Goal: Task Accomplishment & Management: Use online tool/utility

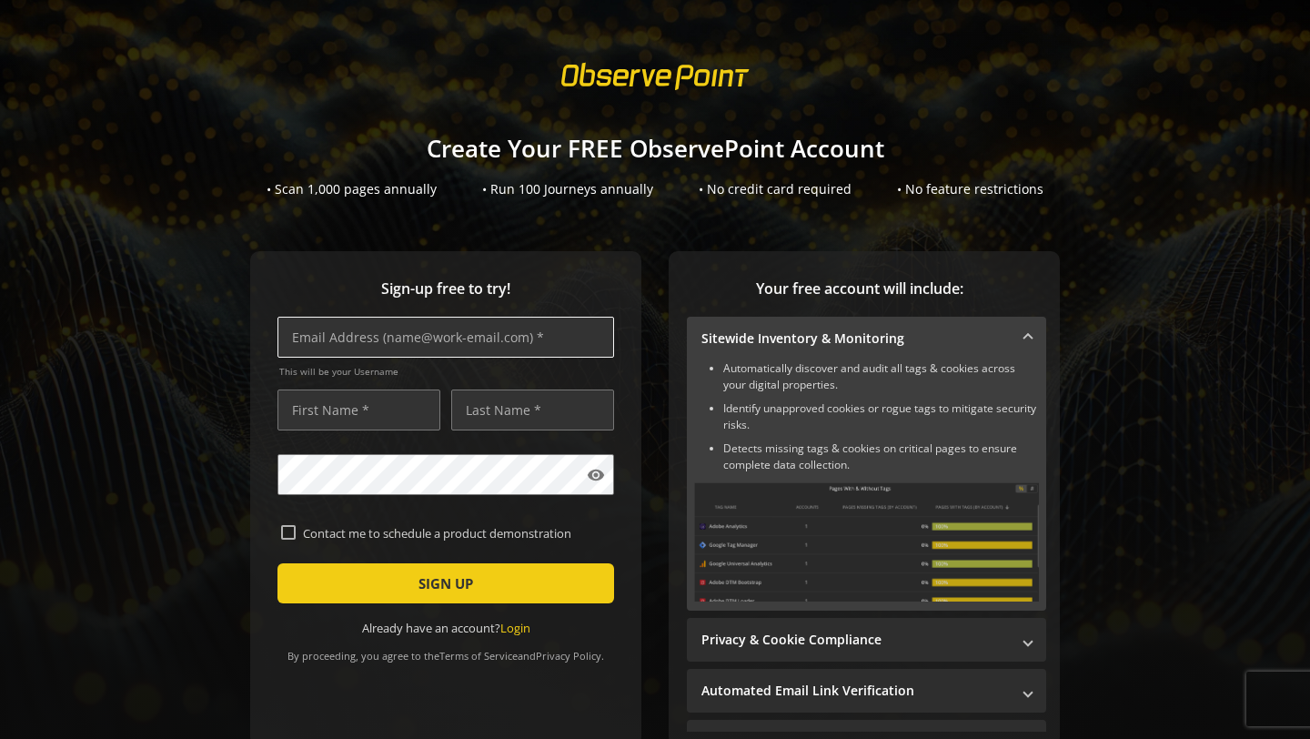
click at [464, 337] on input "text" at bounding box center [446, 337] width 337 height 41
click at [502, 297] on span "Sign-up free to try!" at bounding box center [446, 288] width 337 height 21
click at [500, 332] on input "text" at bounding box center [446, 337] width 337 height 41
type input "[EMAIL_ADDRESS][DOMAIN_NAME]"
type input "Kisan"
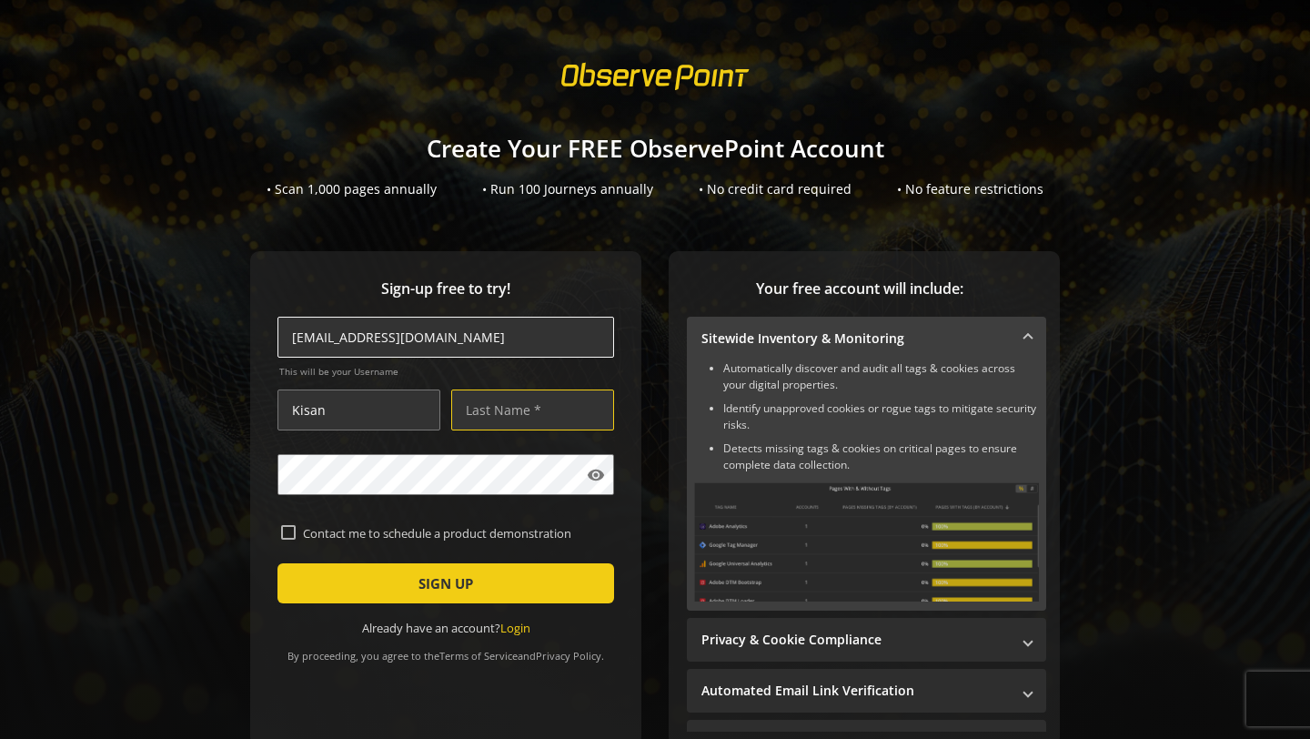
type input "[PERSON_NAME]"
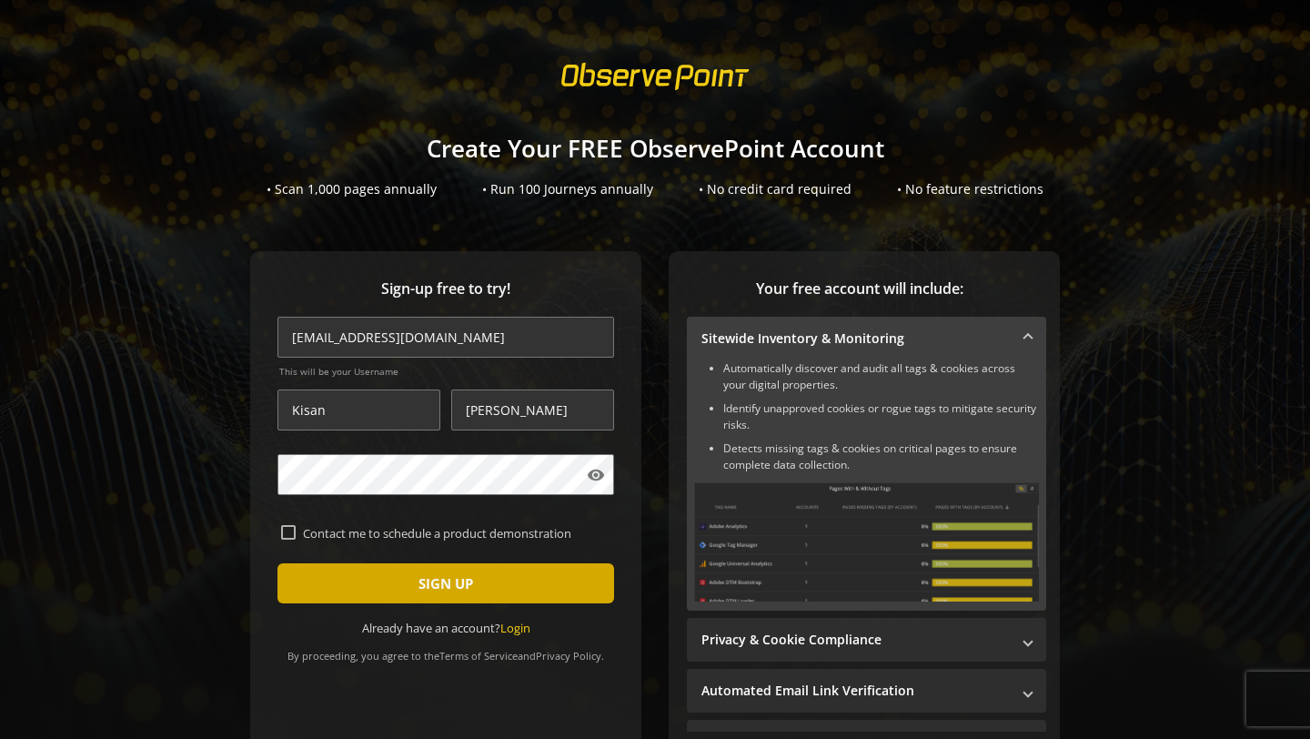
click at [525, 592] on span "submit" at bounding box center [446, 583] width 337 height 44
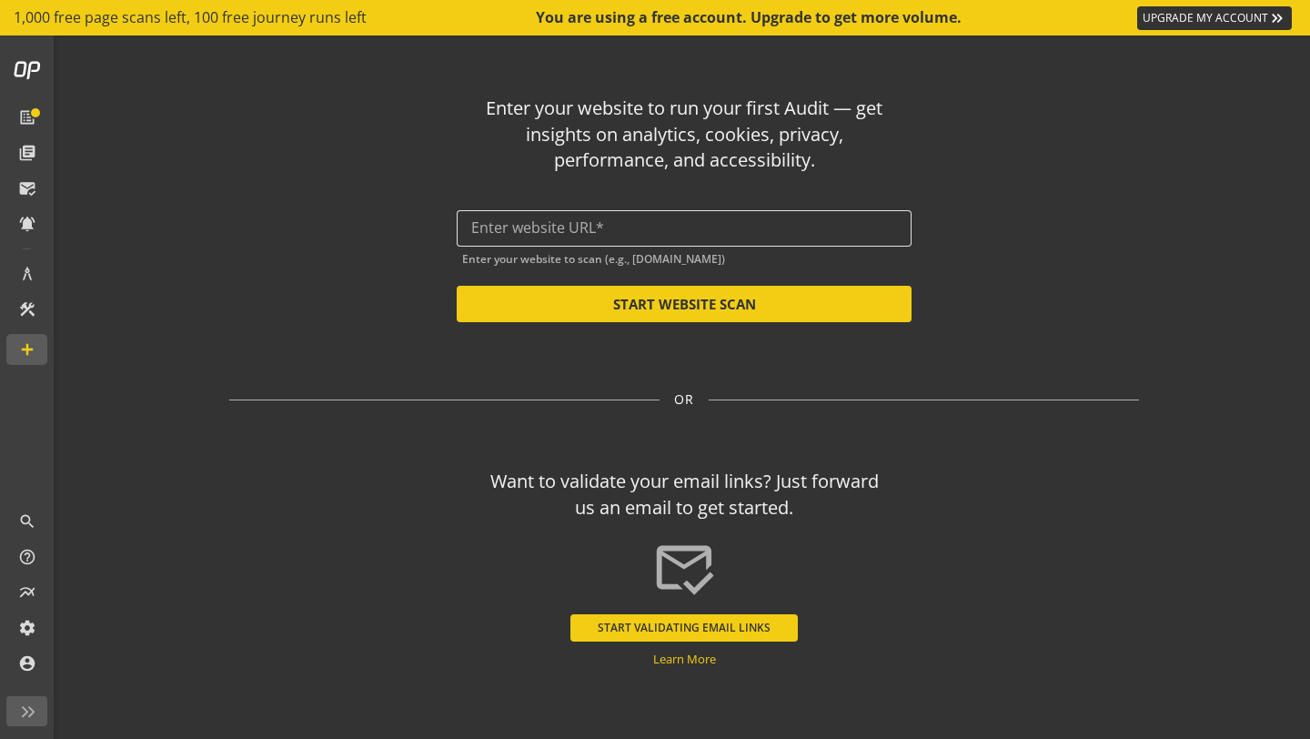
click at [608, 233] on input "text" at bounding box center [684, 227] width 426 height 17
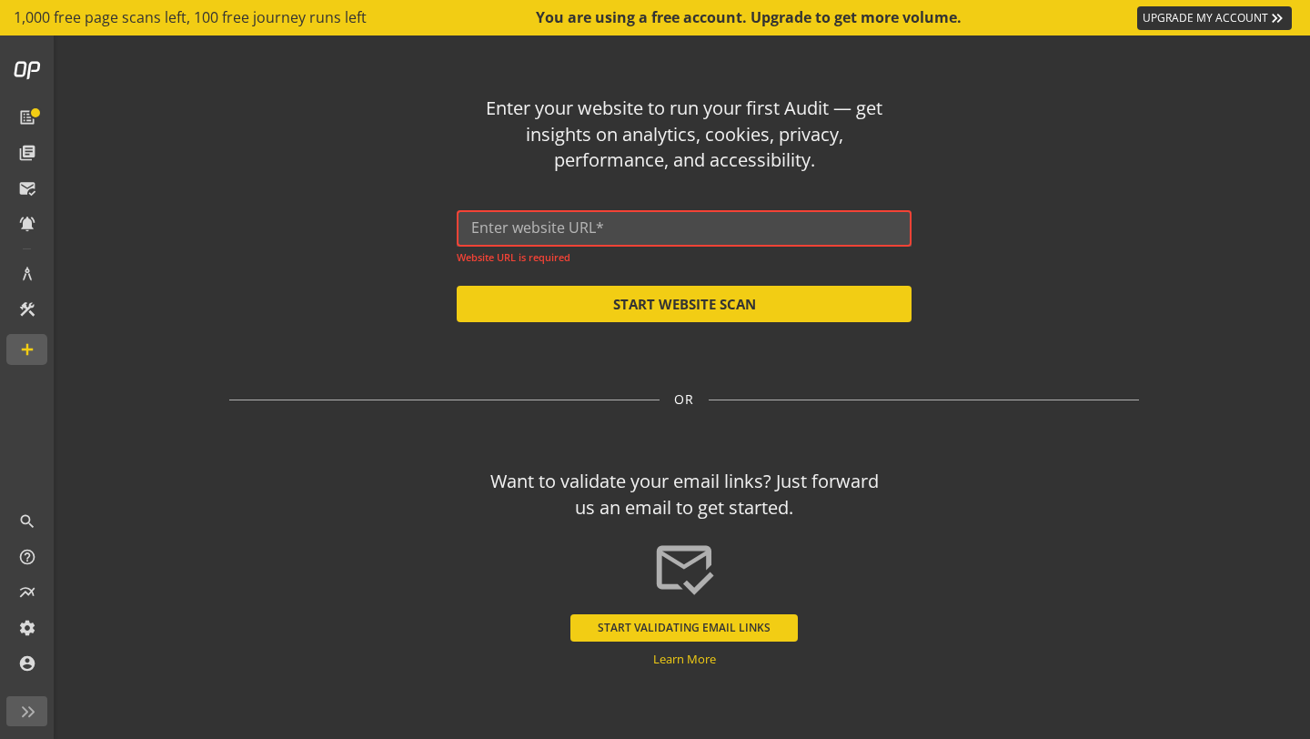
click at [797, 236] on input "text" at bounding box center [684, 227] width 426 height 17
paste input "[URL][DOMAIN_NAME]"
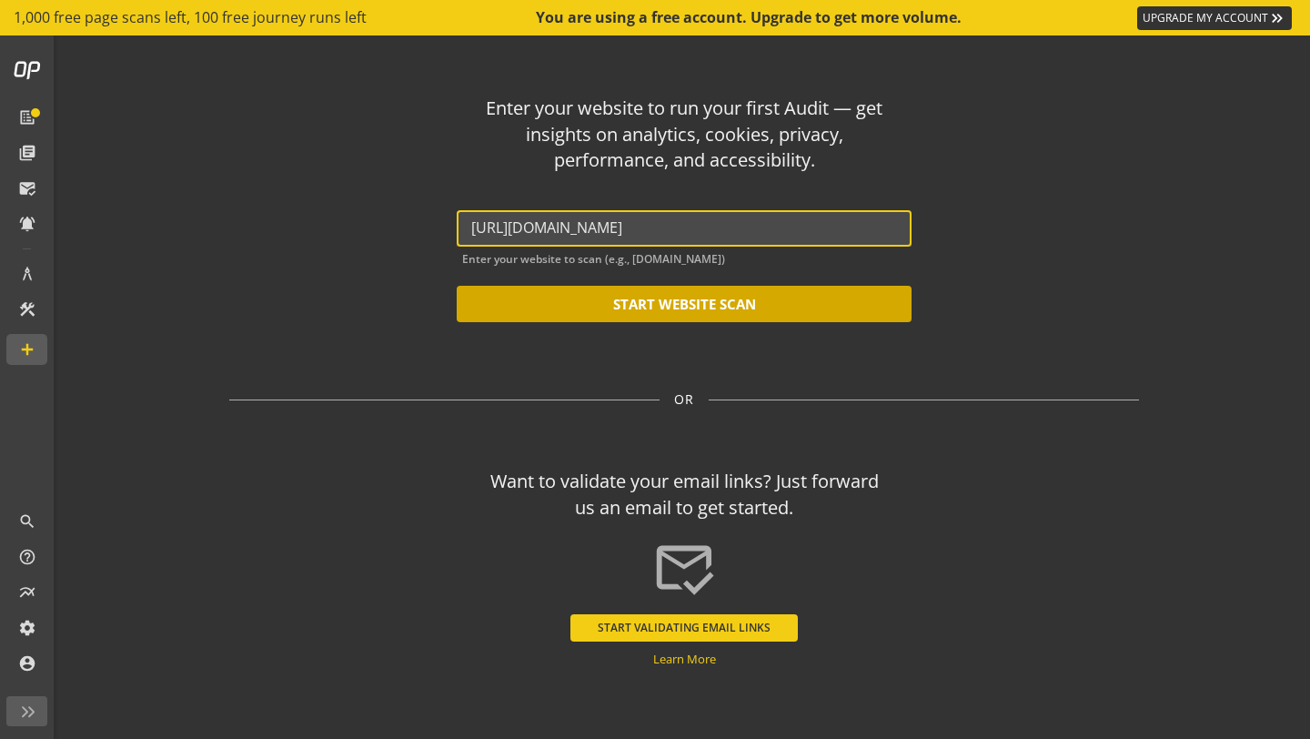
type input "[URL][DOMAIN_NAME]"
click at [652, 316] on button "START WEBSITE SCAN" at bounding box center [684, 304] width 455 height 36
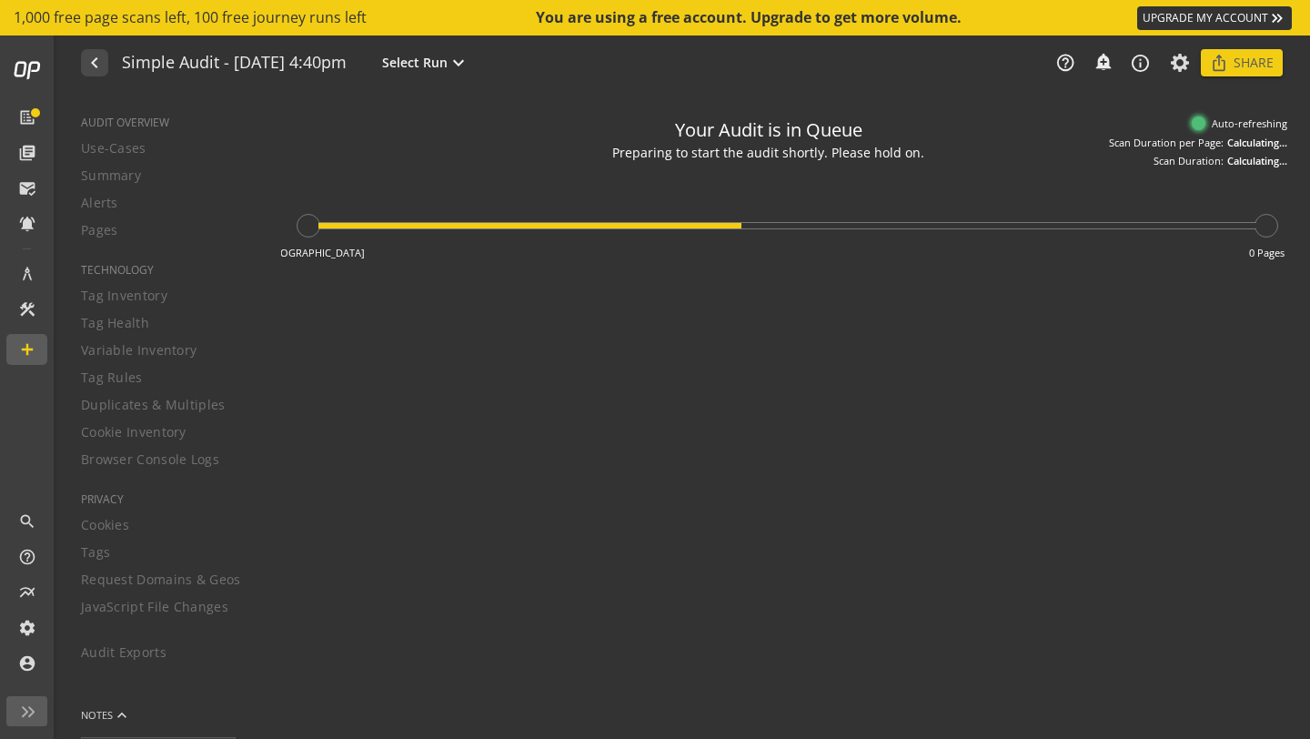
type textarea "Notes can include: -a description of what this audit is validating -changes in …"
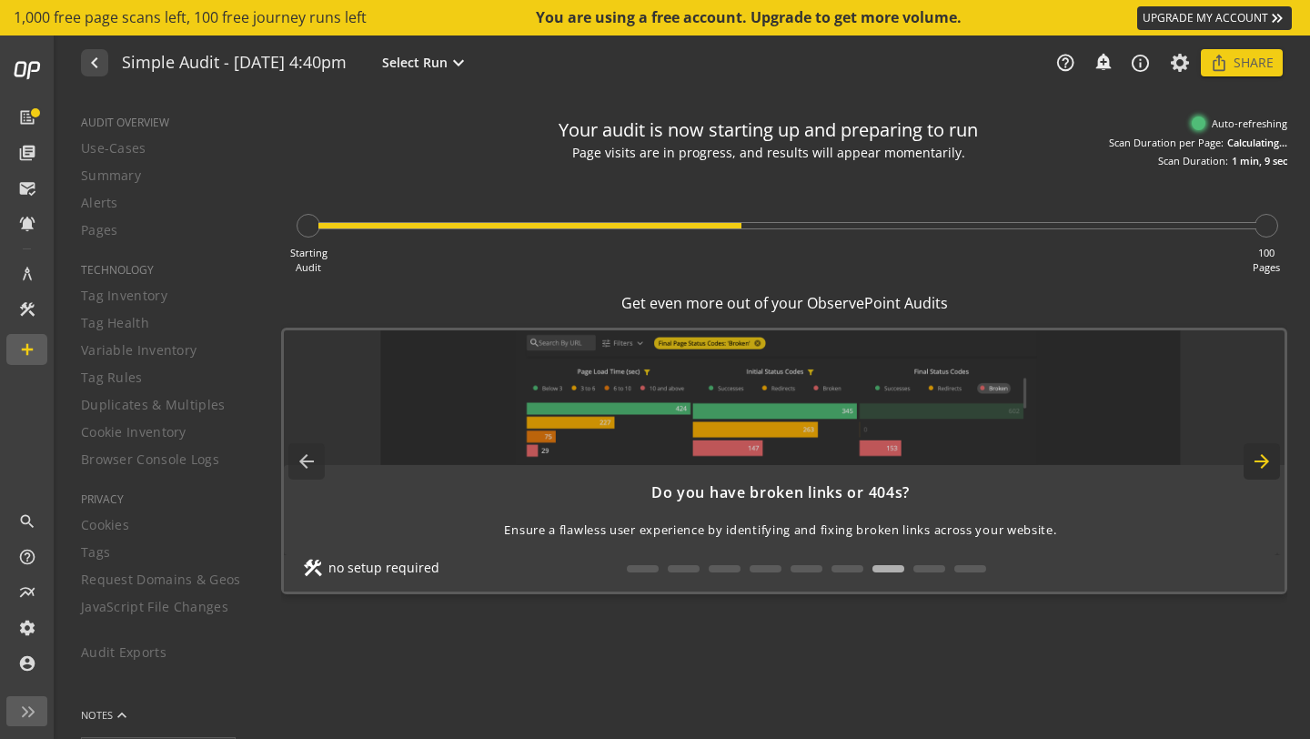
click at [1264, 462] on mat-icon "arrow_forward" at bounding box center [1262, 461] width 36 height 36
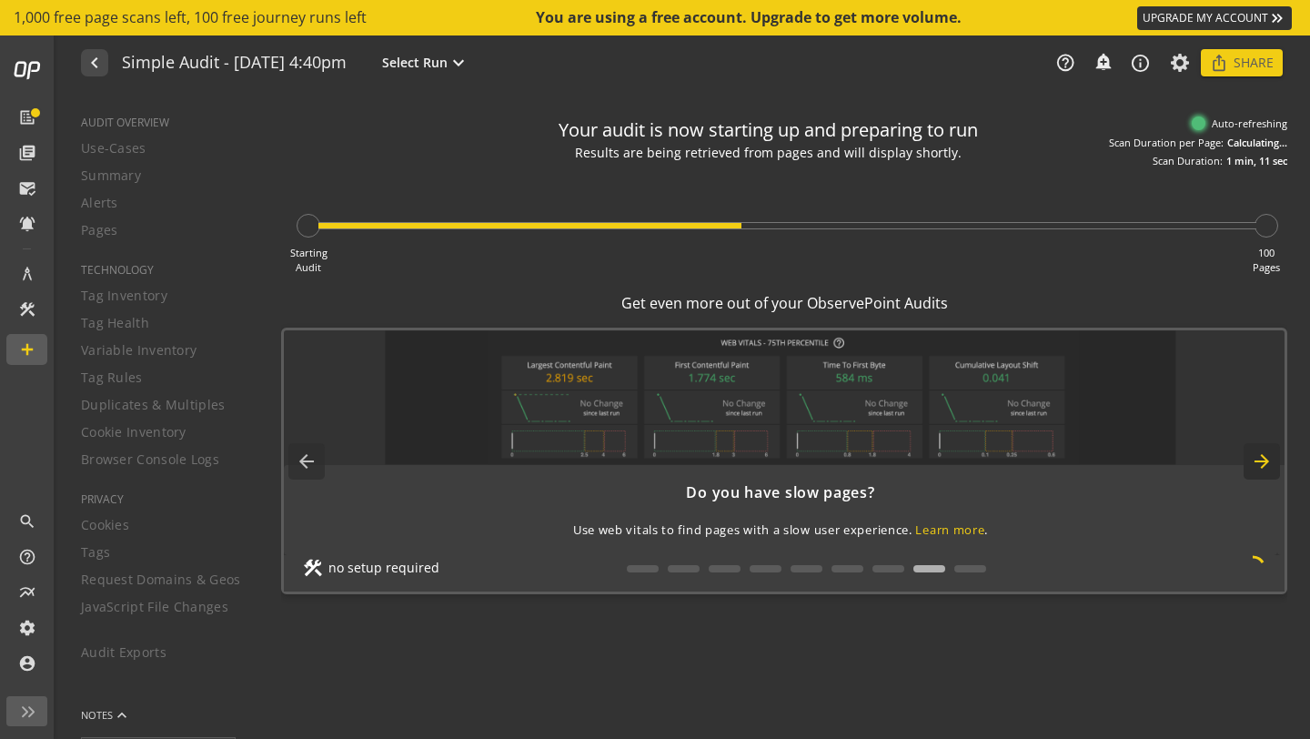
click at [1264, 462] on mat-icon "arrow_forward" at bounding box center [1262, 461] width 36 height 36
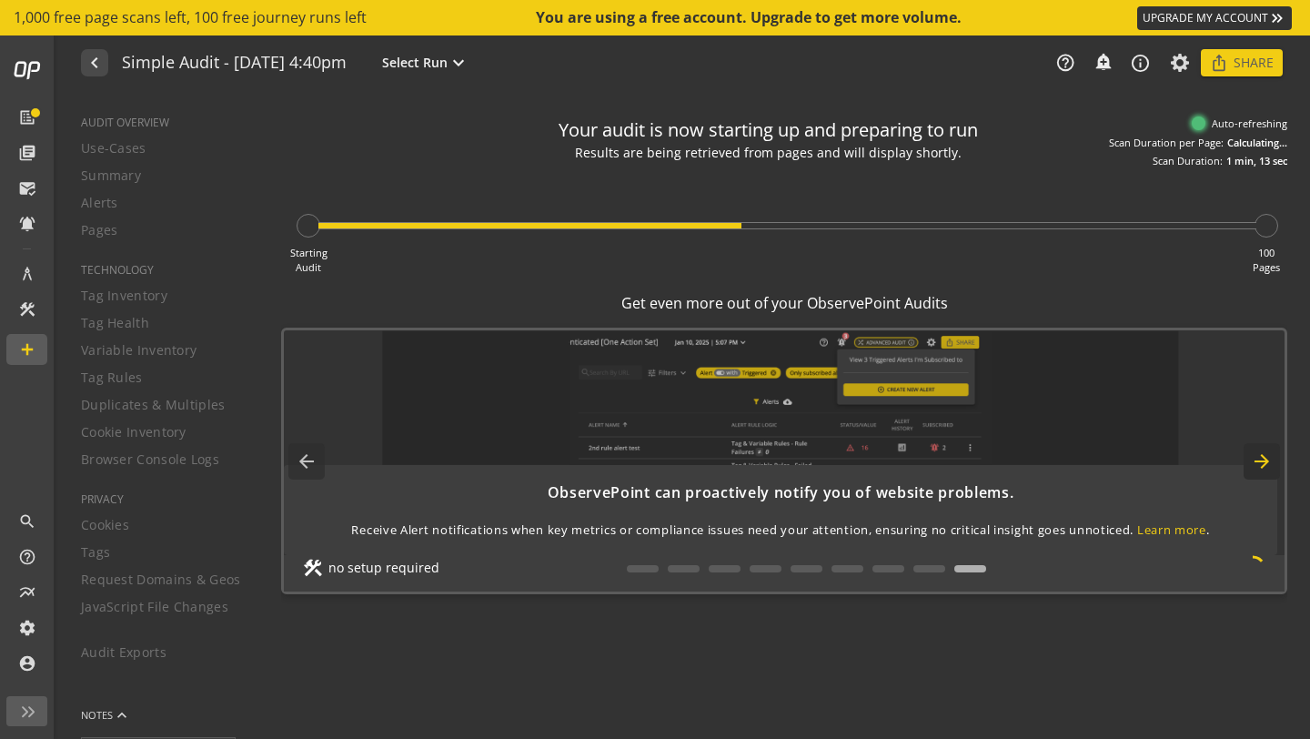
click at [1264, 462] on mat-icon "arrow_forward" at bounding box center [1262, 461] width 36 height 36
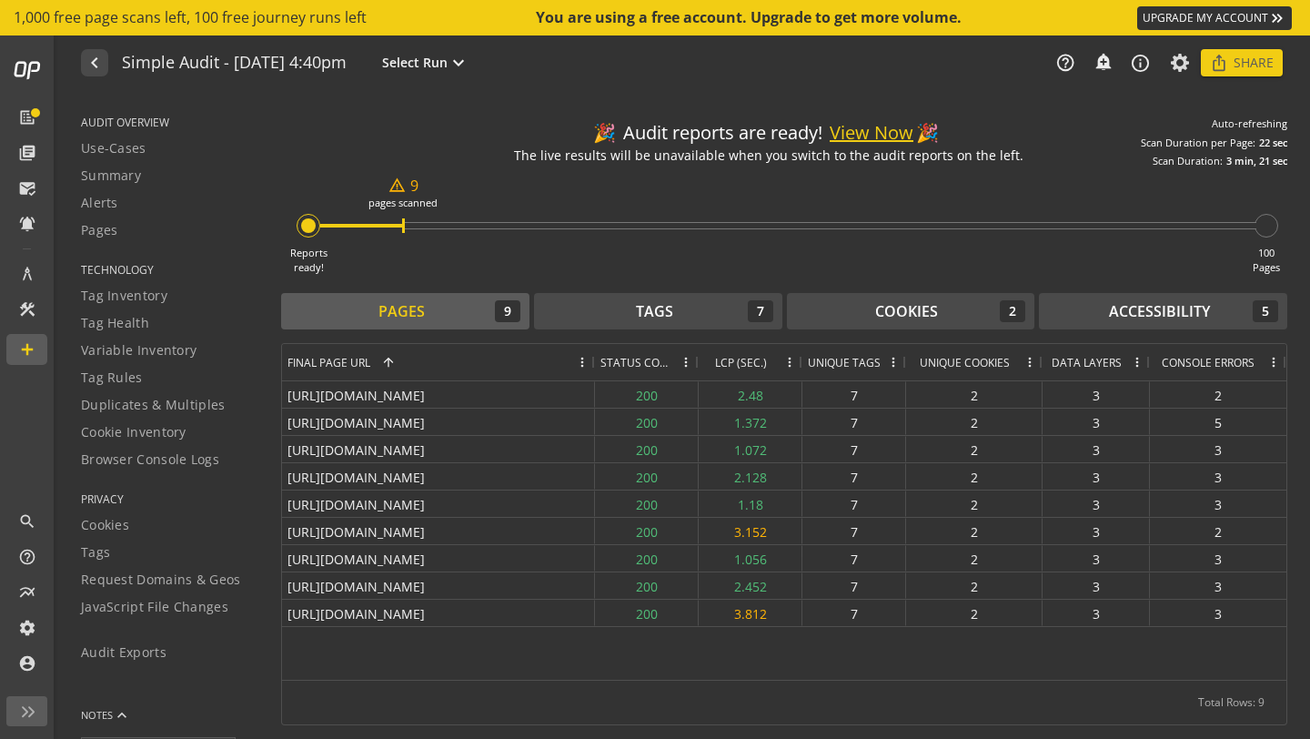
click at [872, 133] on button "View Now" at bounding box center [872, 133] width 84 height 26
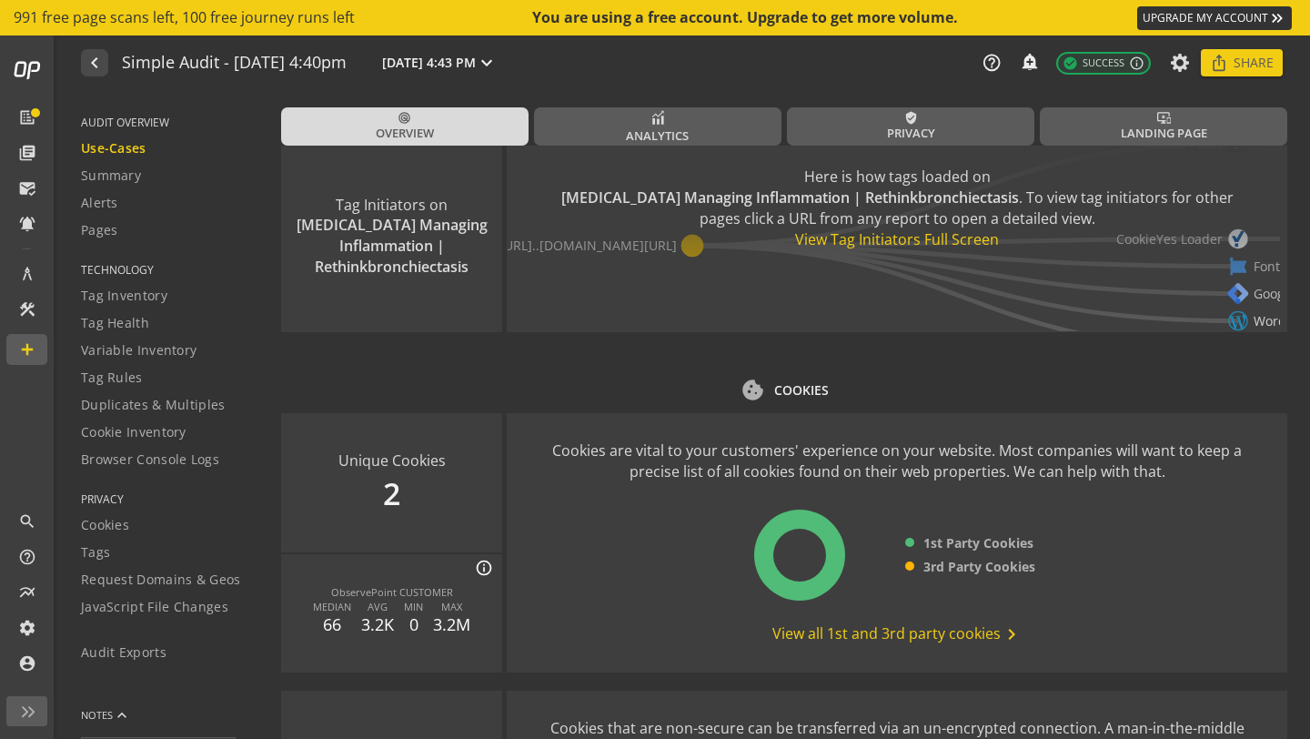
scroll to position [2232, 0]
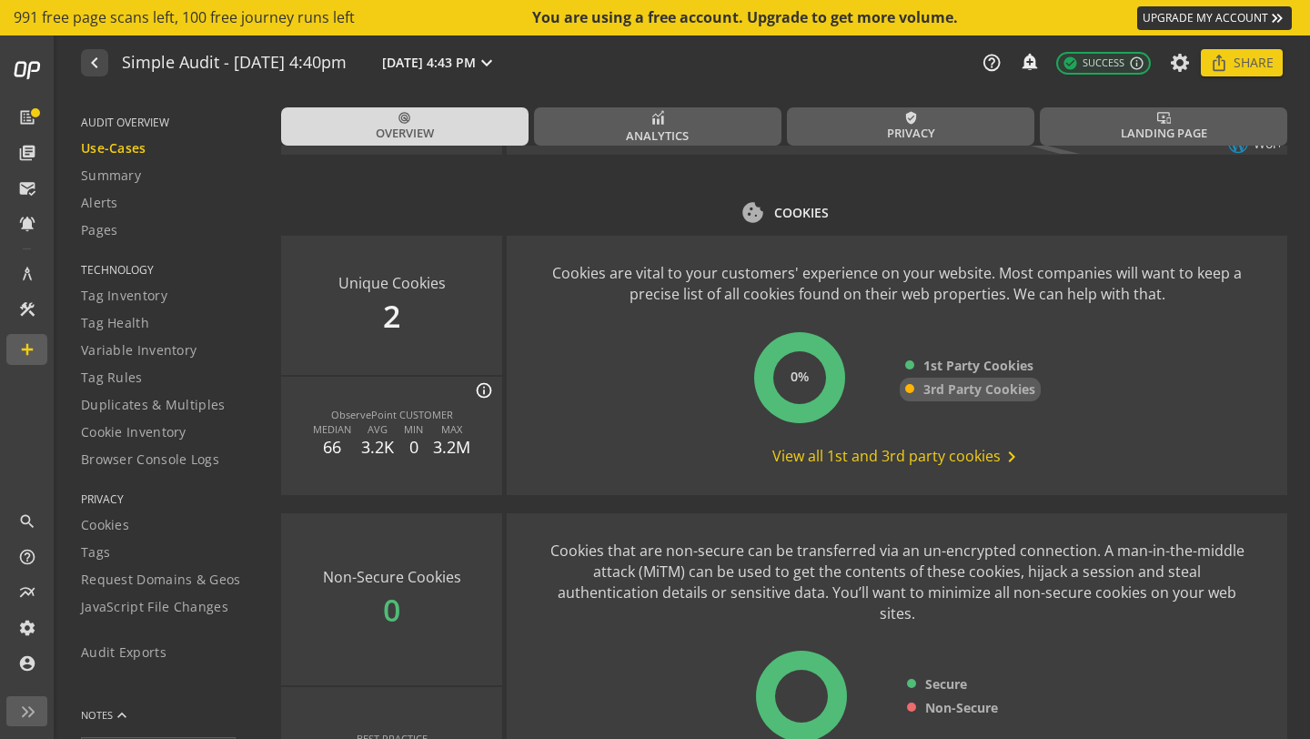
click at [946, 387] on span "3rd Party Cookies" at bounding box center [980, 389] width 112 height 18
click at [945, 372] on span "1st Party Cookies" at bounding box center [979, 366] width 110 height 18
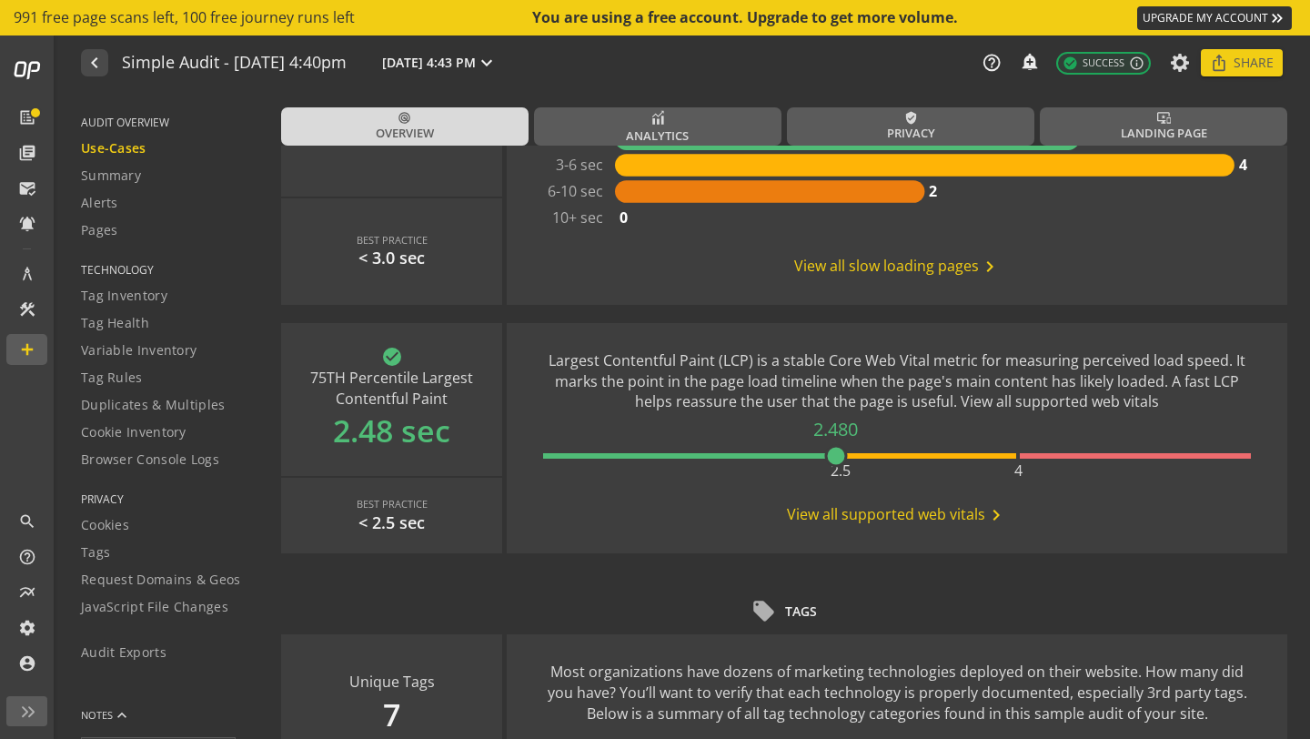
scroll to position [0, 0]
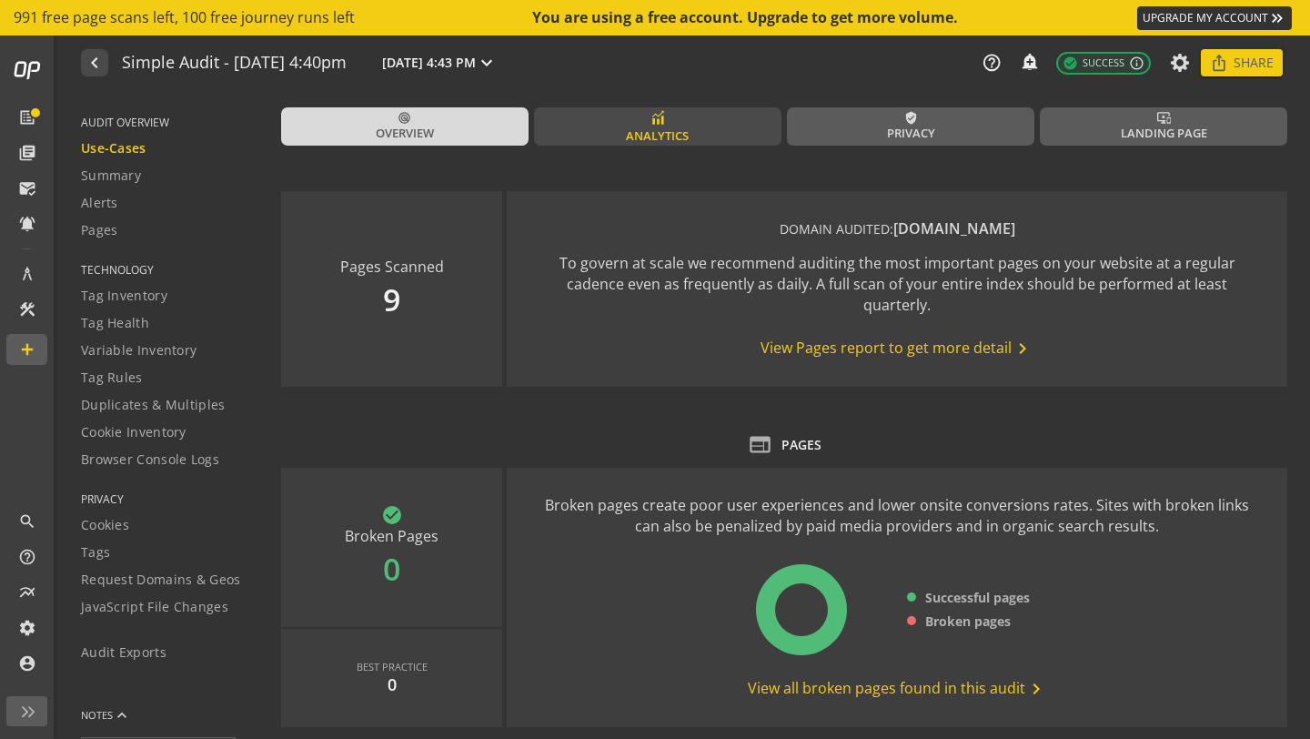
click at [678, 133] on span "Analytics" at bounding box center [657, 135] width 63 height 17
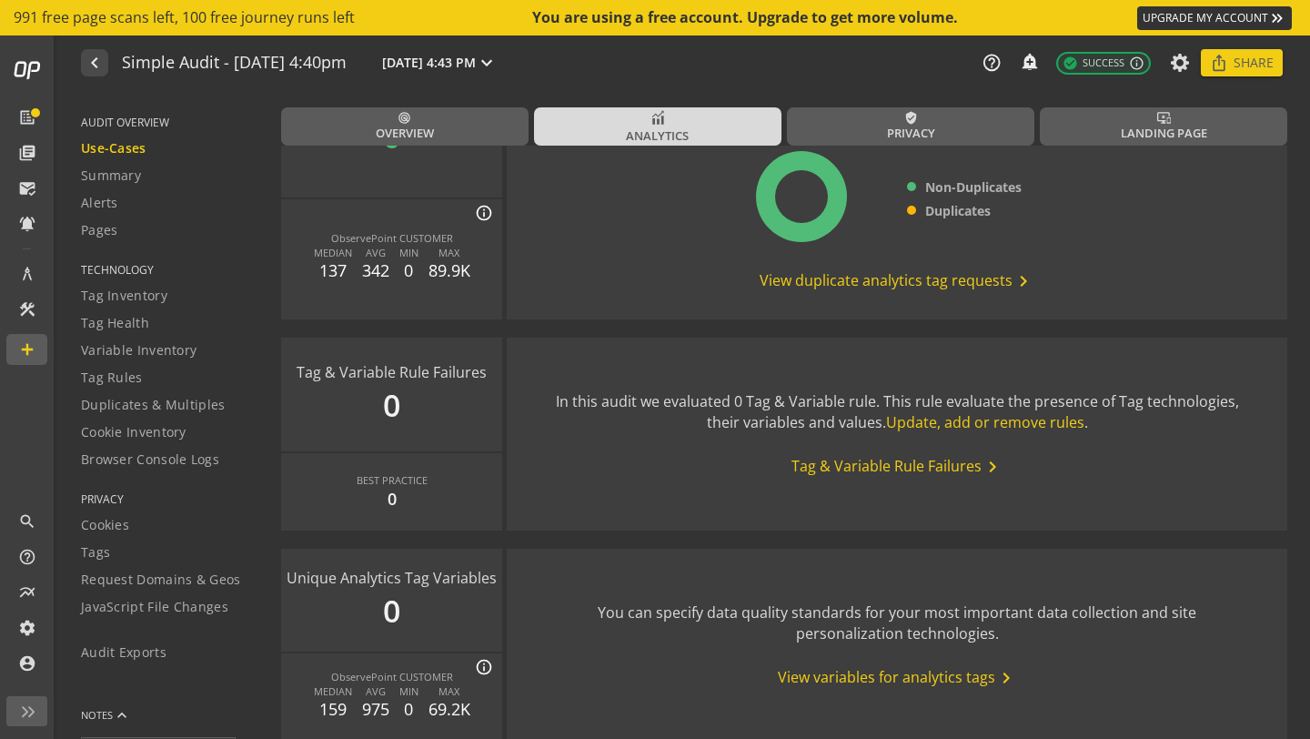
scroll to position [2250, 0]
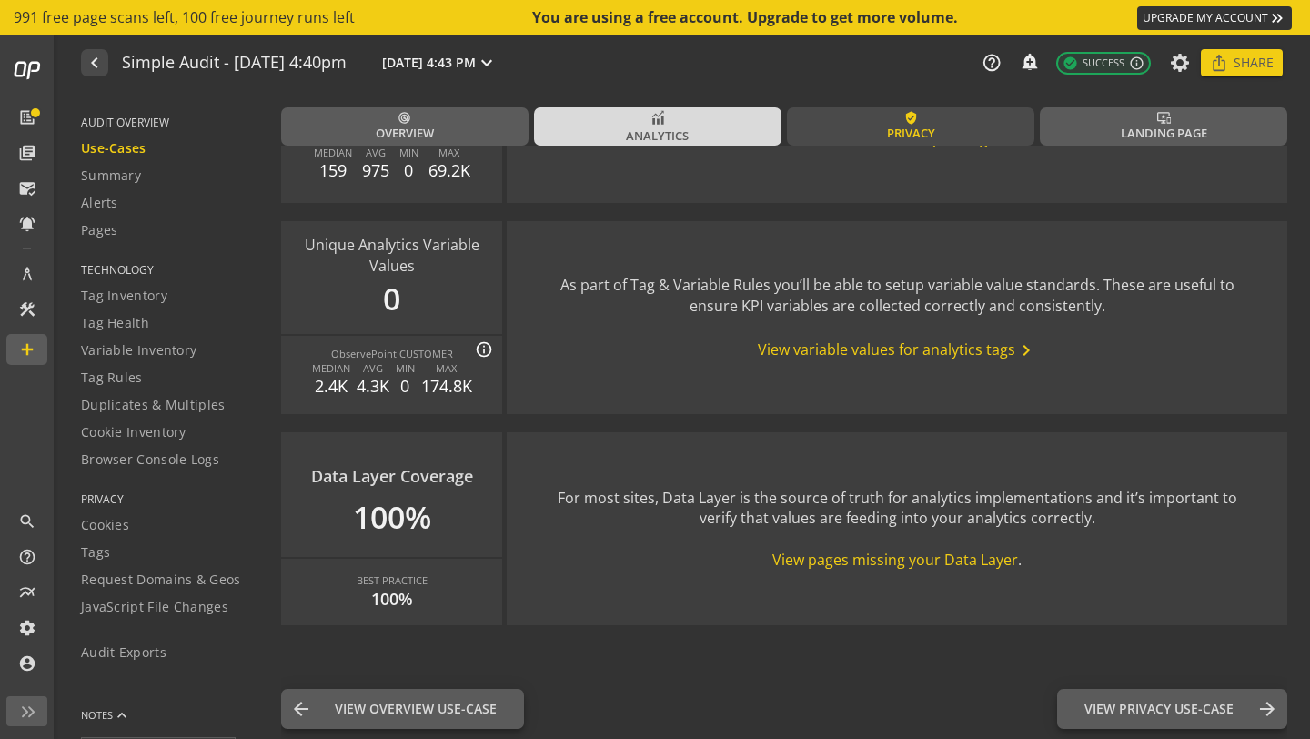
click at [930, 129] on link "verified_user Privacy" at bounding box center [911, 126] width 248 height 38
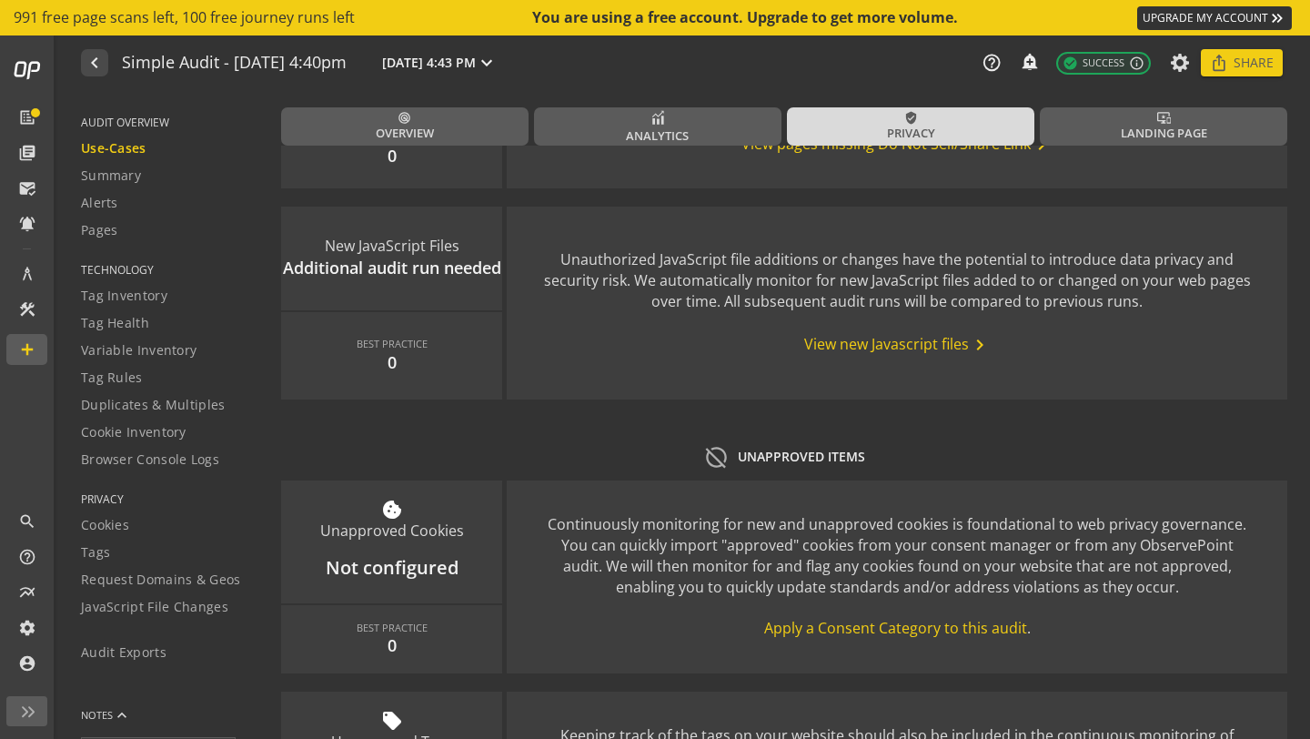
scroll to position [2537, 0]
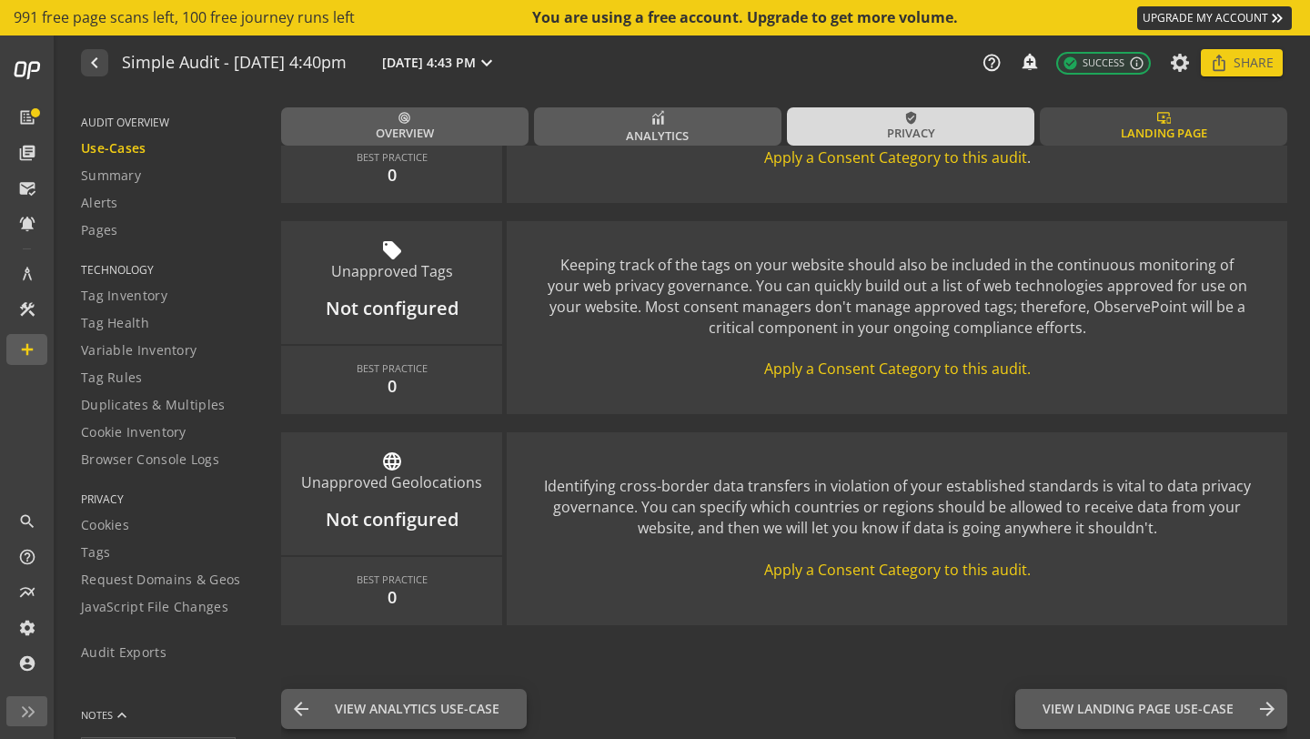
click at [1104, 123] on link "important_devices Landing Page" at bounding box center [1164, 126] width 248 height 38
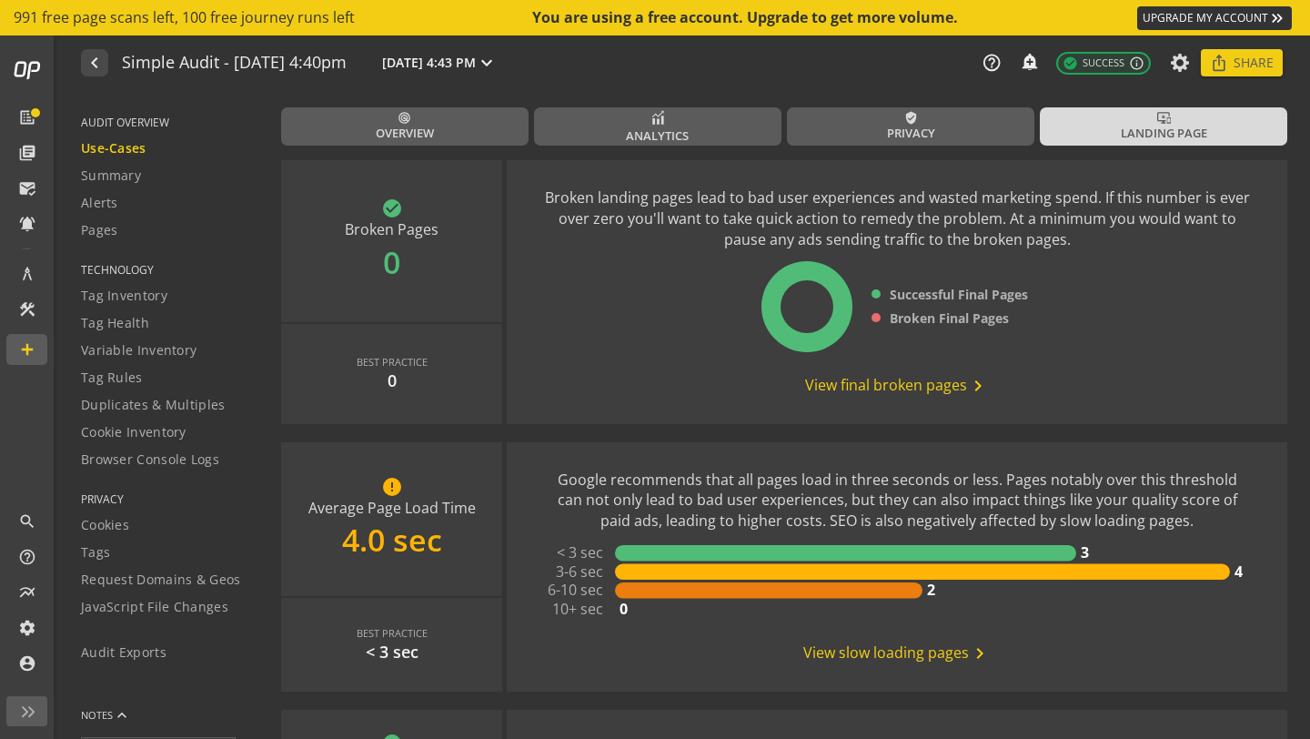
scroll to position [574, 0]
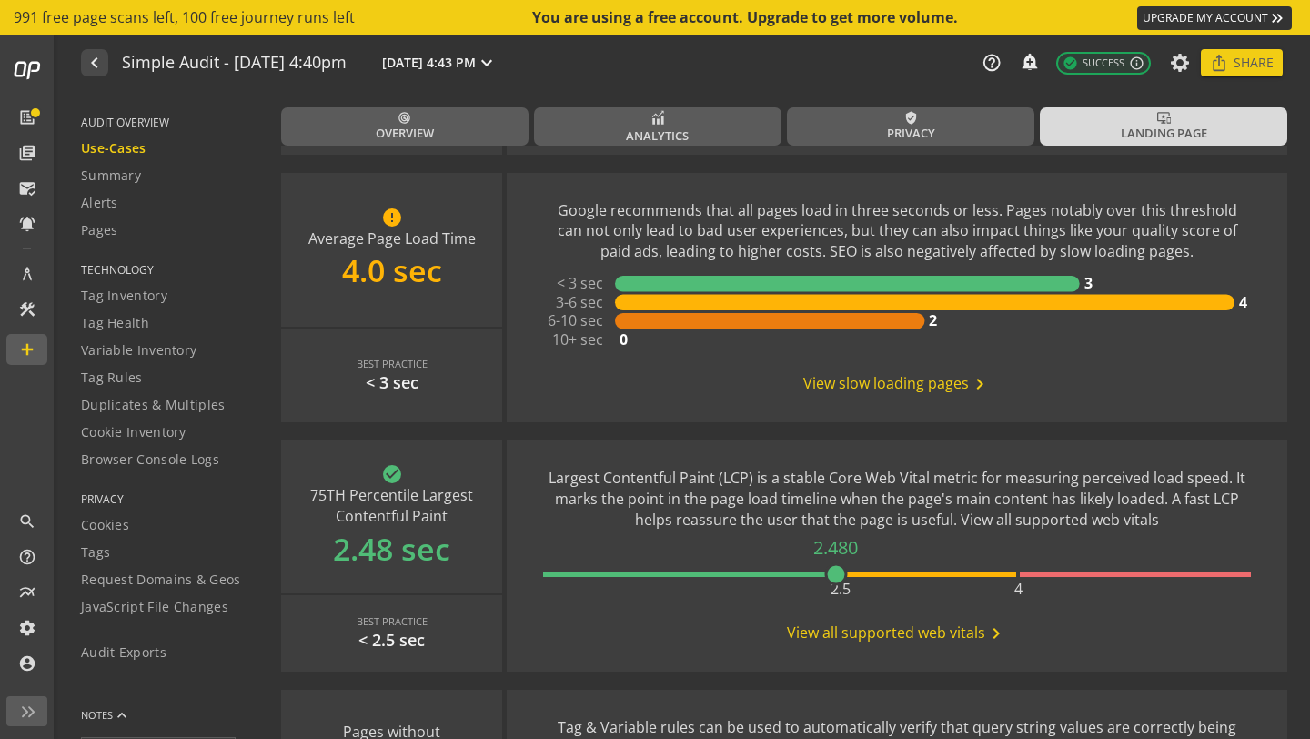
click at [824, 382] on span "View slow loading pages chevron_right" at bounding box center [897, 384] width 187 height 22
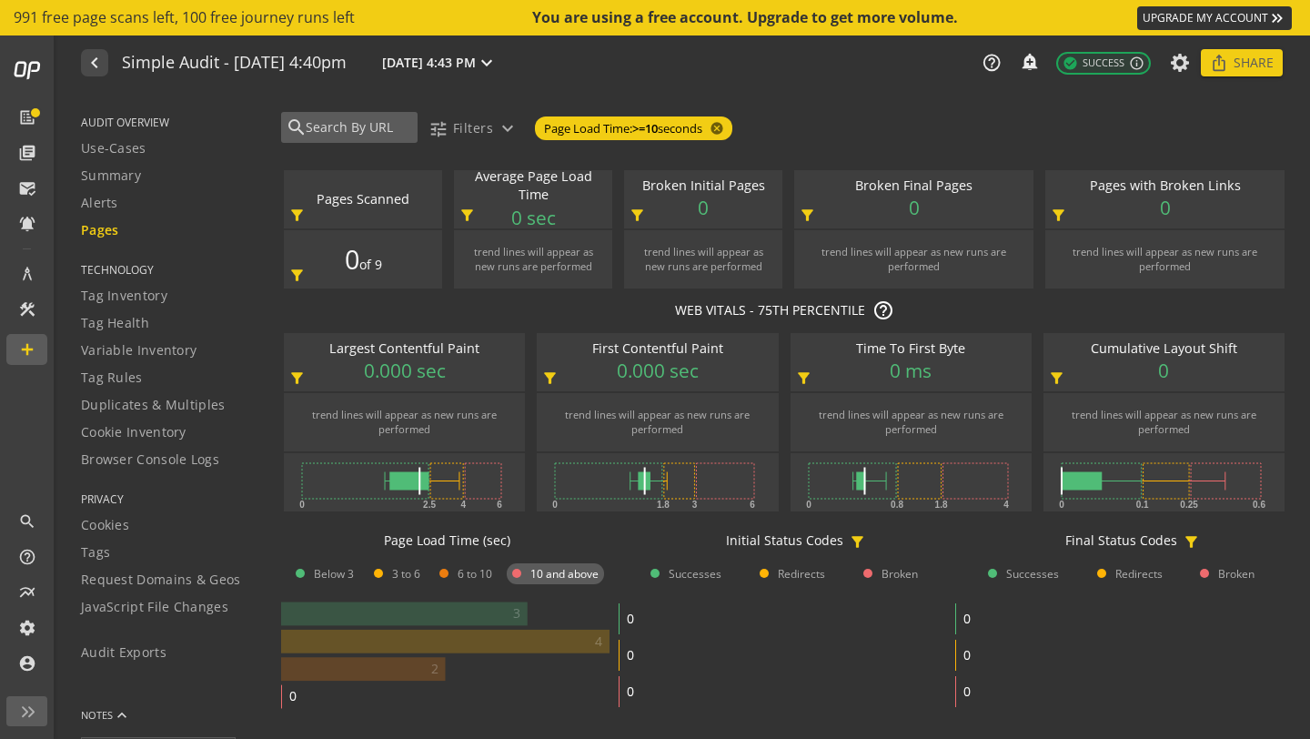
click at [356, 133] on input "text" at bounding box center [358, 127] width 109 height 20
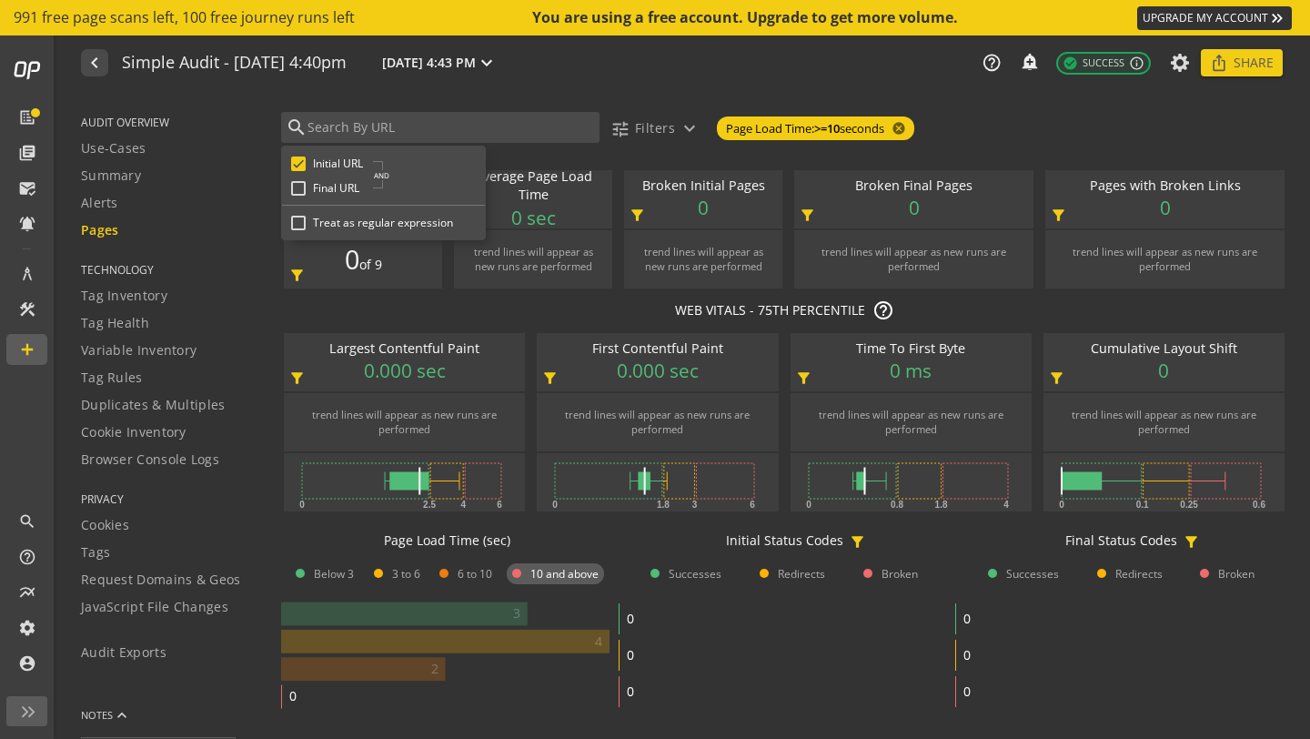
click at [408, 106] on audit-report-filter-bar "search Initial URL Final URL AND Treat as regular expression tune Filters expan…" at bounding box center [795, 124] width 1029 height 60
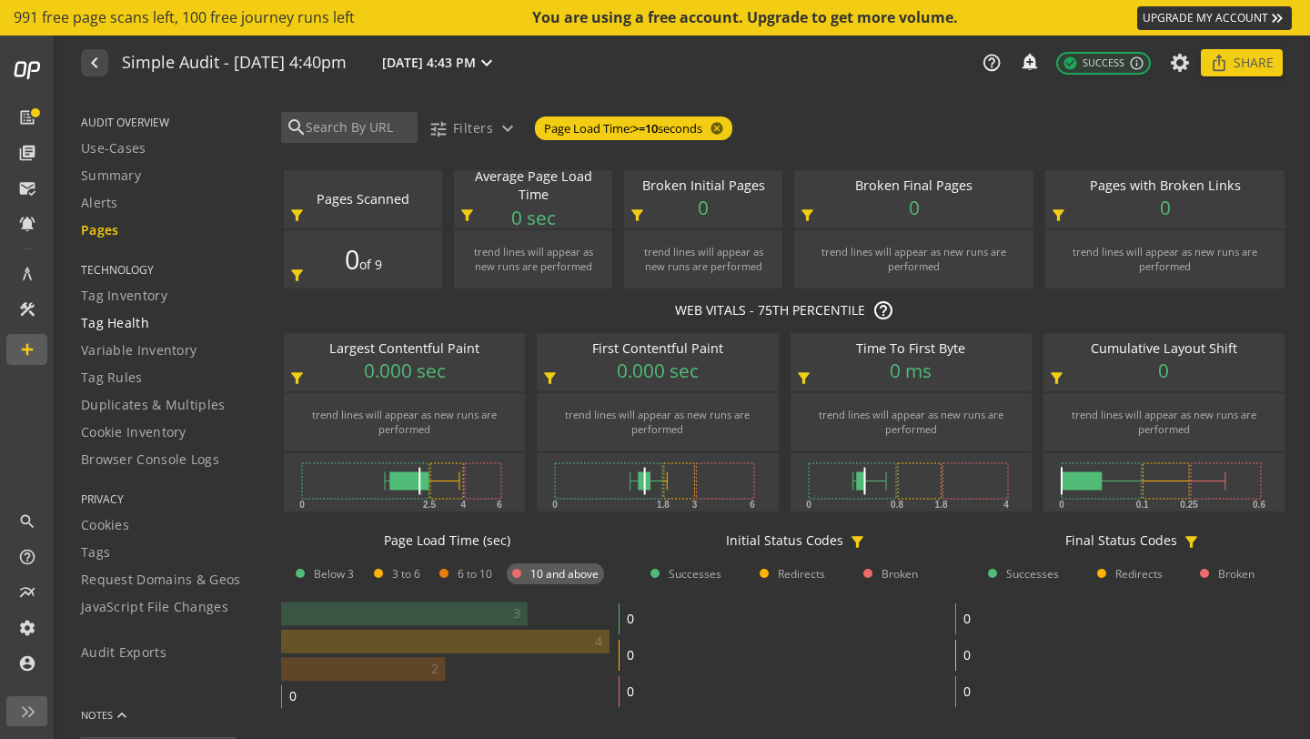
click at [149, 321] on div "Tag Health" at bounding box center [169, 323] width 177 height 18
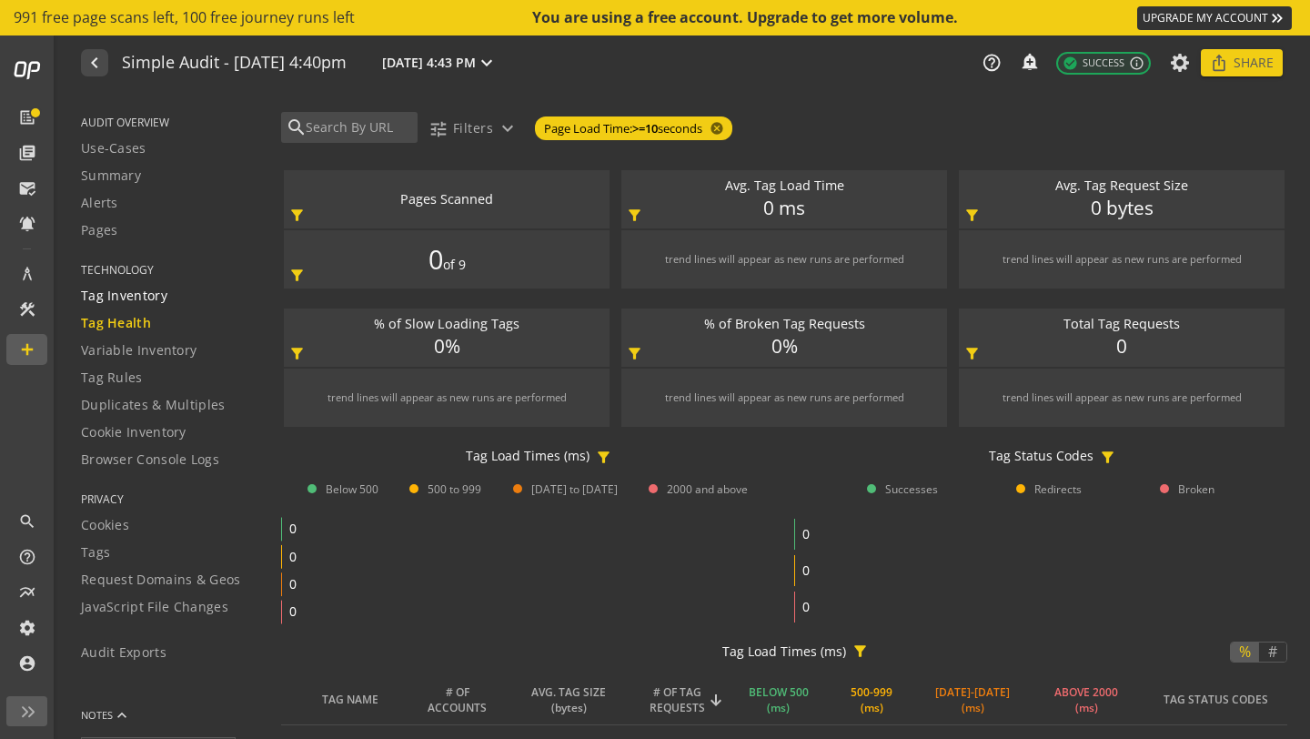
click at [148, 299] on span "Tag Inventory" at bounding box center [124, 296] width 86 height 18
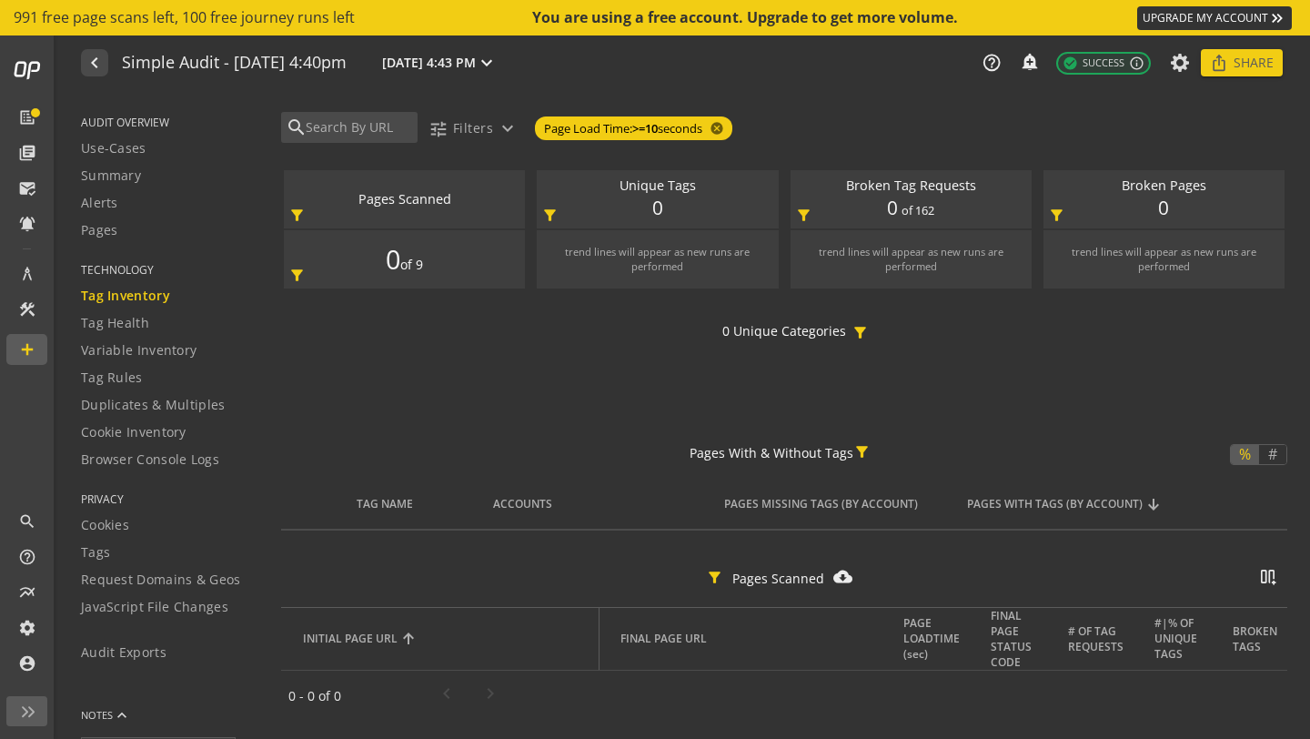
click at [152, 268] on span "TECHNOLOGY" at bounding box center [169, 269] width 177 height 15
click at [143, 272] on span "TECHNOLOGY" at bounding box center [169, 269] width 177 height 15
click at [150, 464] on span "Browser Console Logs" at bounding box center [150, 459] width 138 height 18
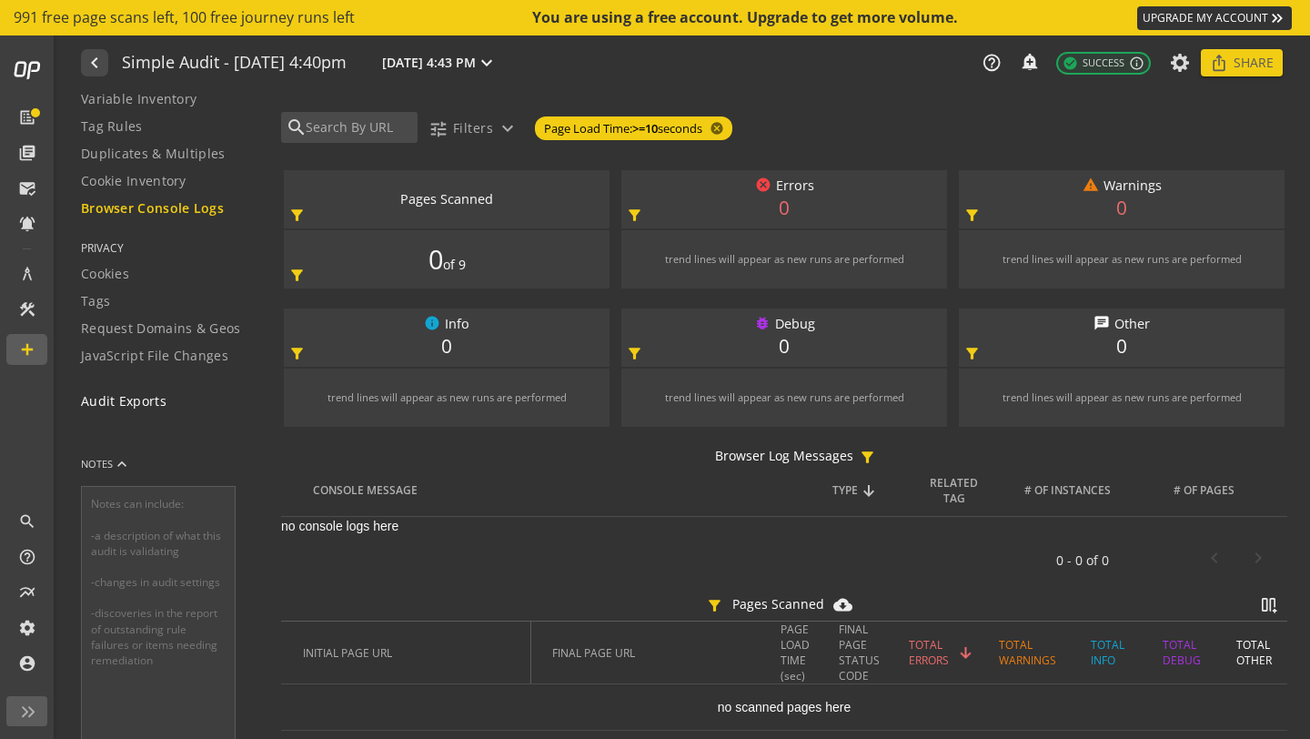
scroll to position [152, 0]
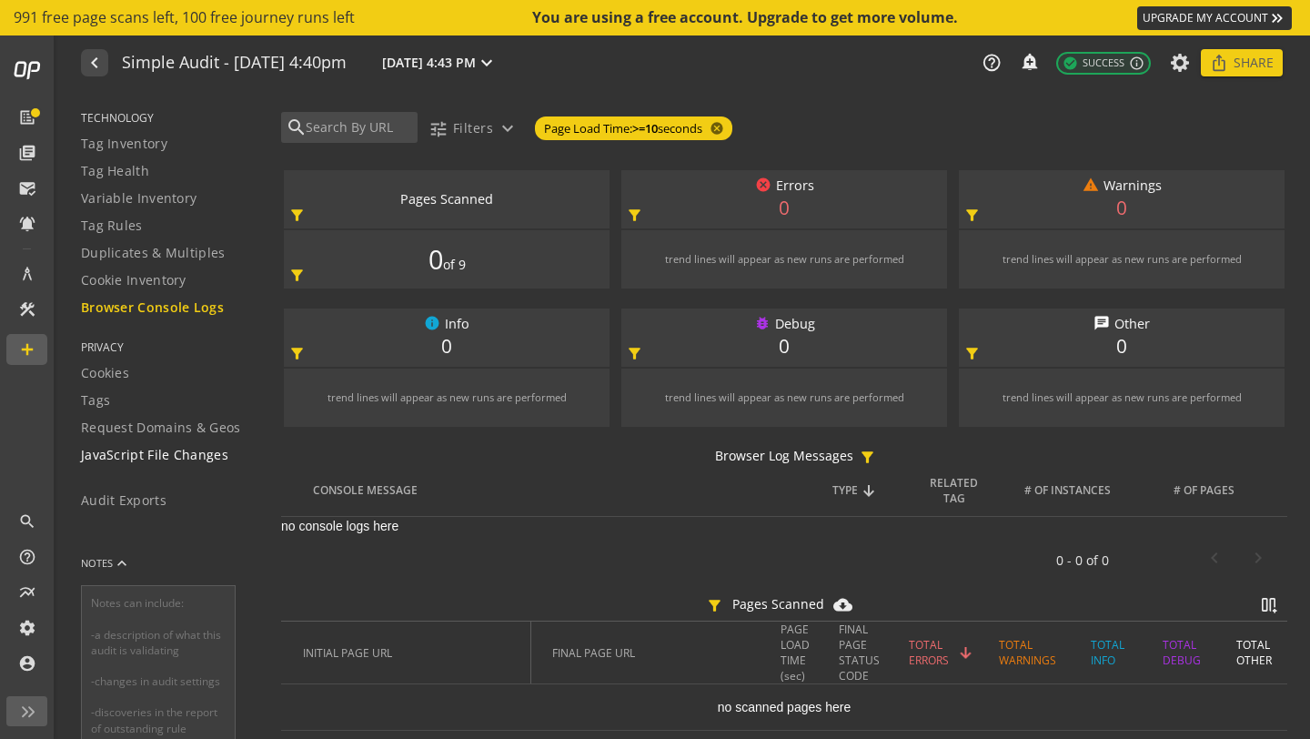
click at [199, 455] on span "JavaScript File Changes" at bounding box center [154, 455] width 147 height 18
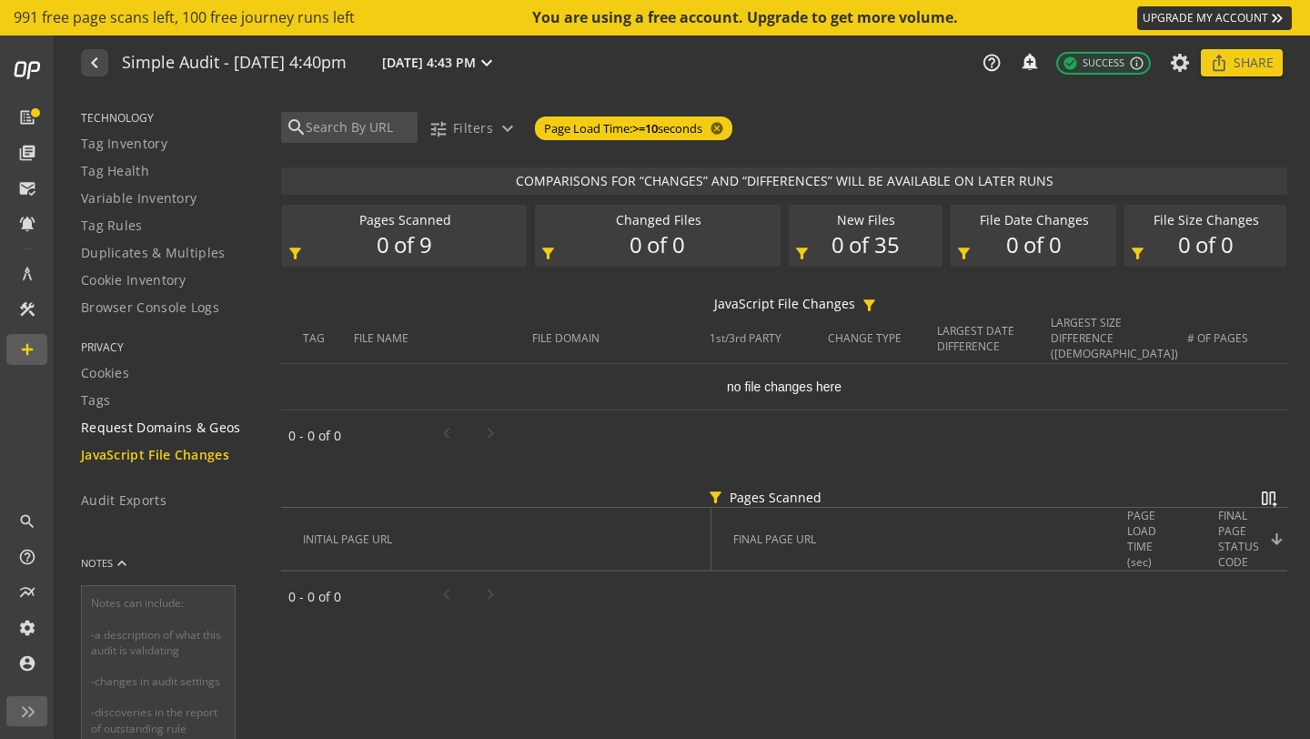
click at [185, 433] on span "Request Domains & Geos" at bounding box center [161, 428] width 160 height 18
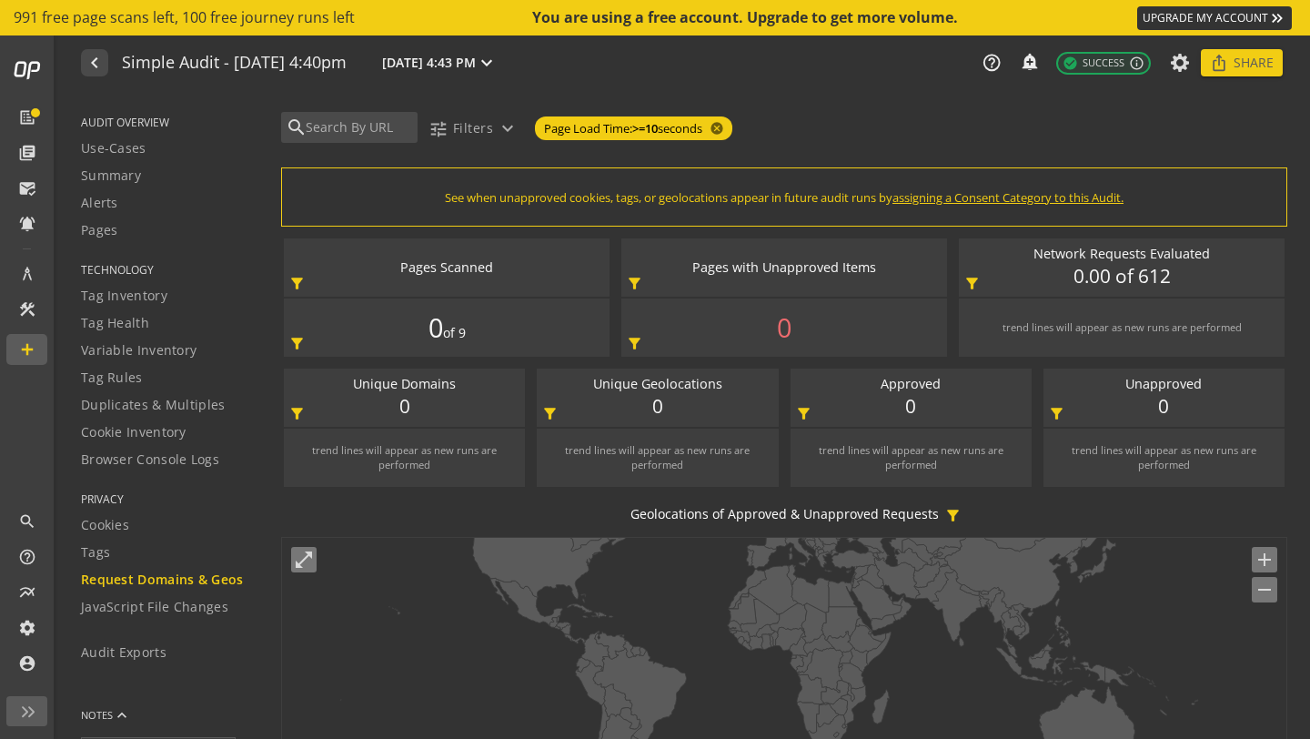
click at [1254, 600] on mat-icon "remove" at bounding box center [1265, 590] width 22 height 22
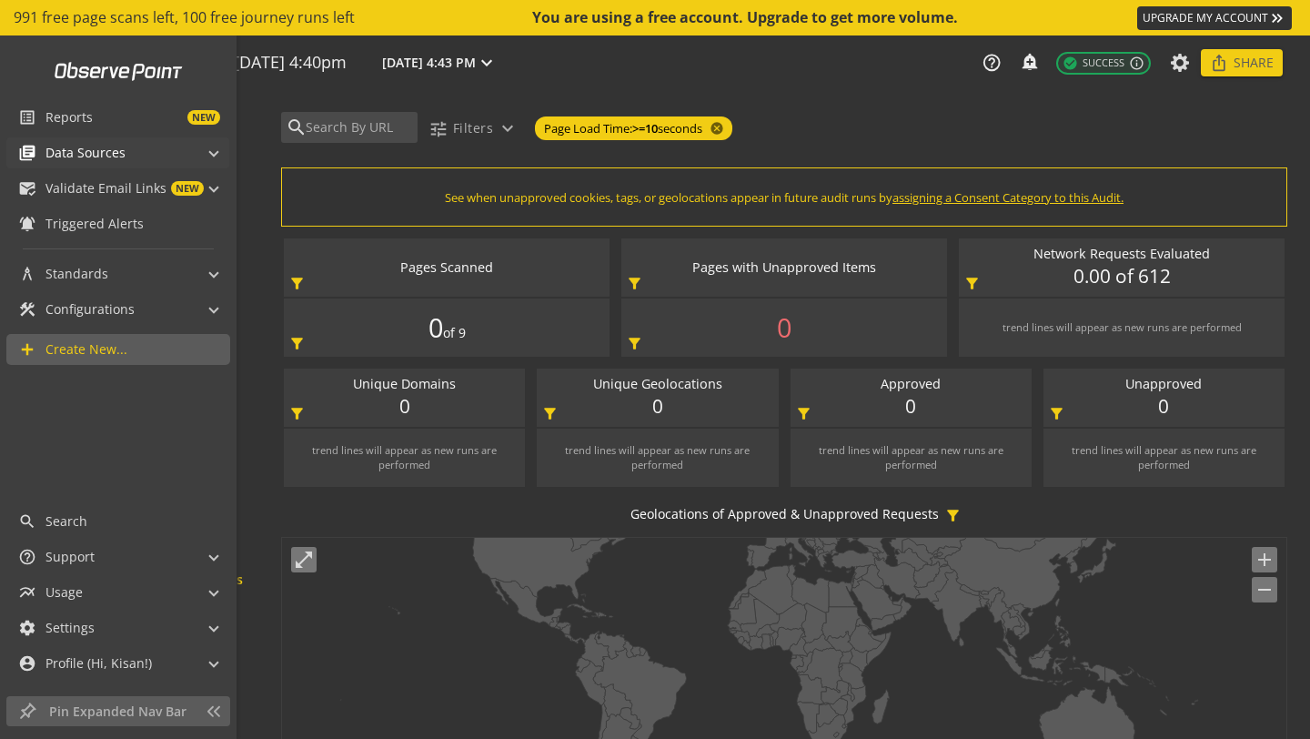
click at [88, 155] on span "Data Sources" at bounding box center [86, 153] width 80 height 18
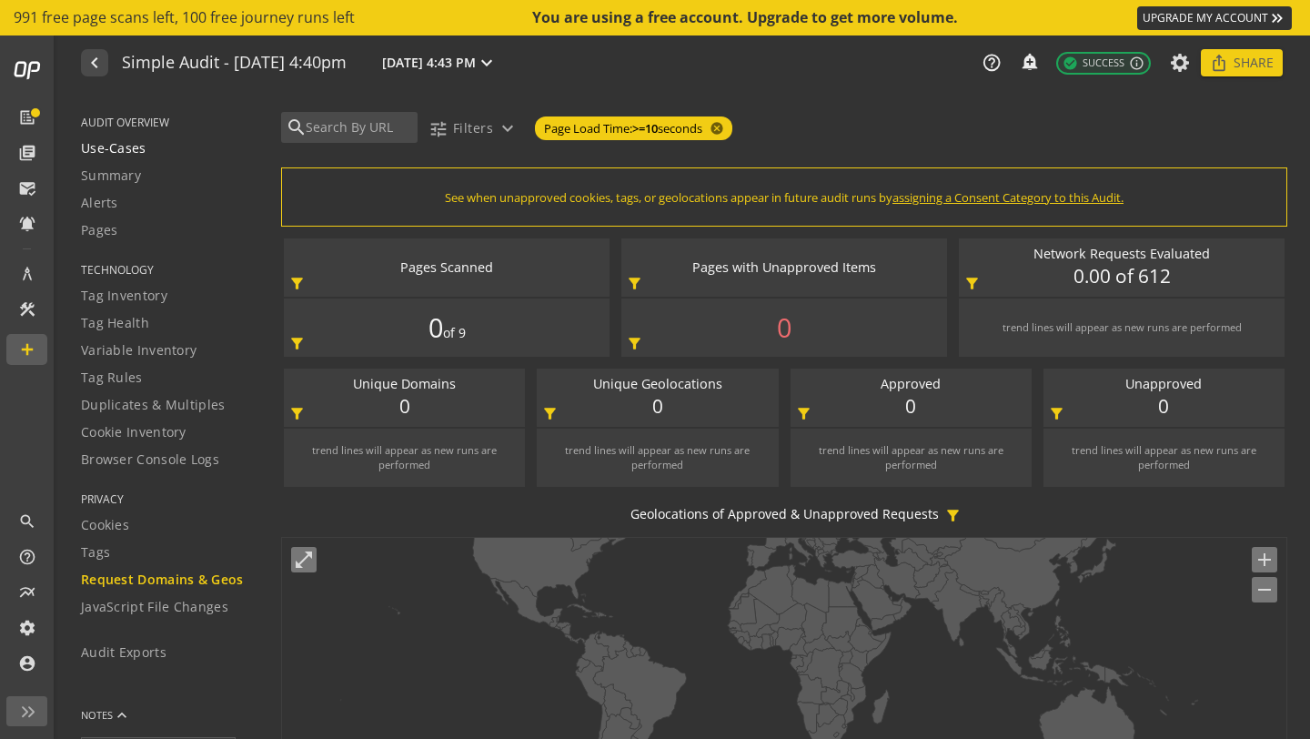
click at [134, 147] on span "Use-Cases" at bounding box center [114, 148] width 66 height 18
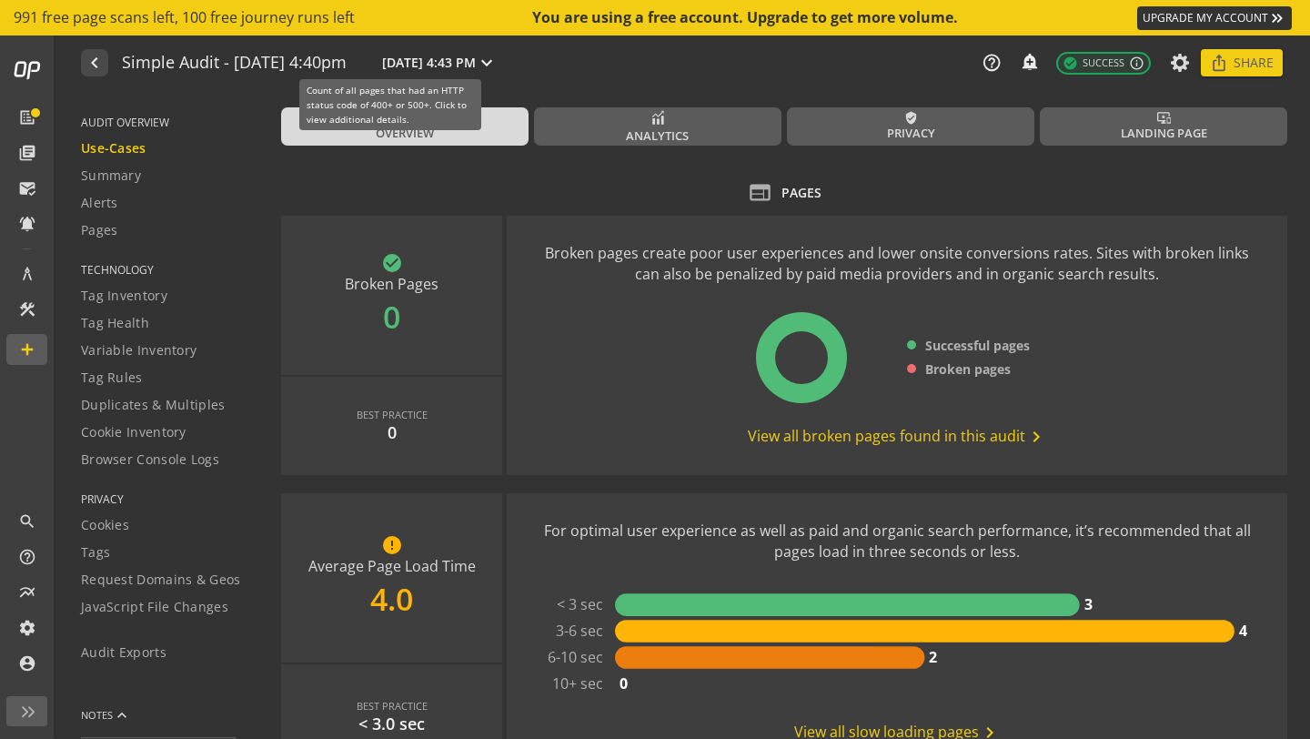
scroll to position [178, 0]
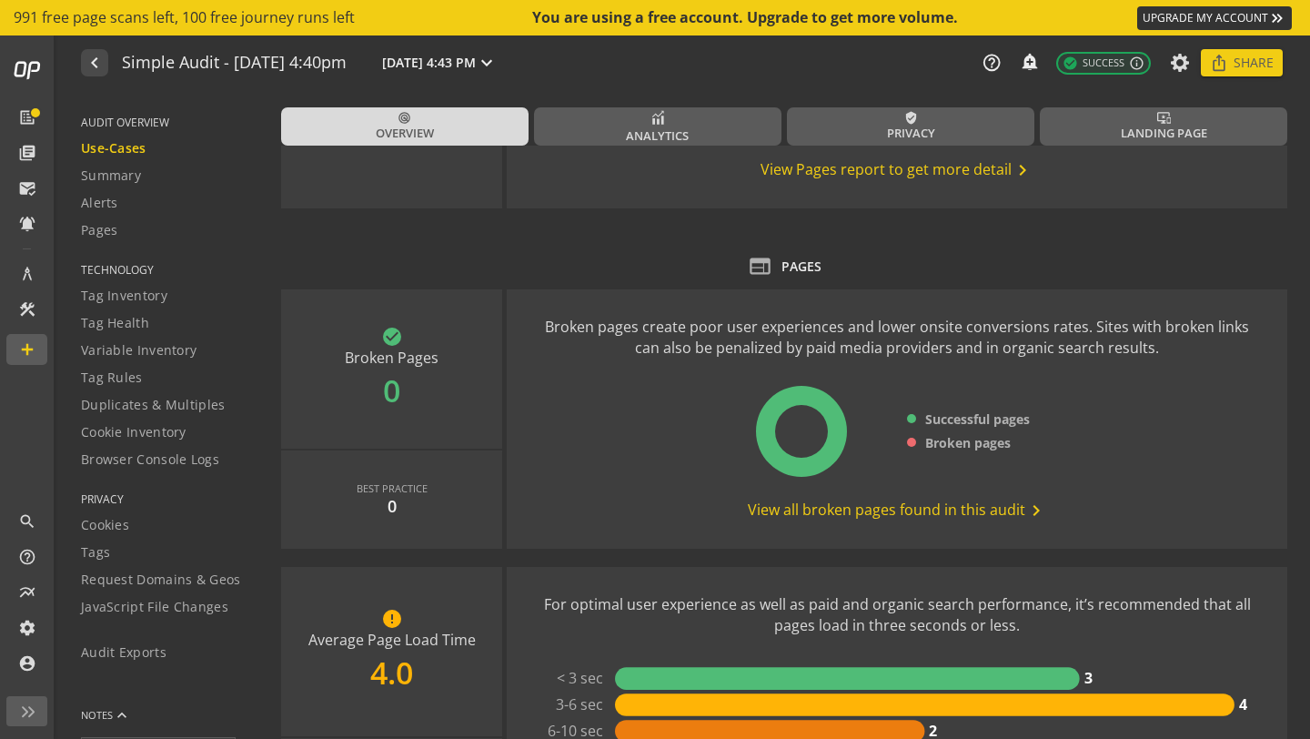
click at [772, 267] on div "web PAGES" at bounding box center [784, 266] width 1006 height 25
click at [672, 140] on span "Analytics" at bounding box center [657, 135] width 63 height 17
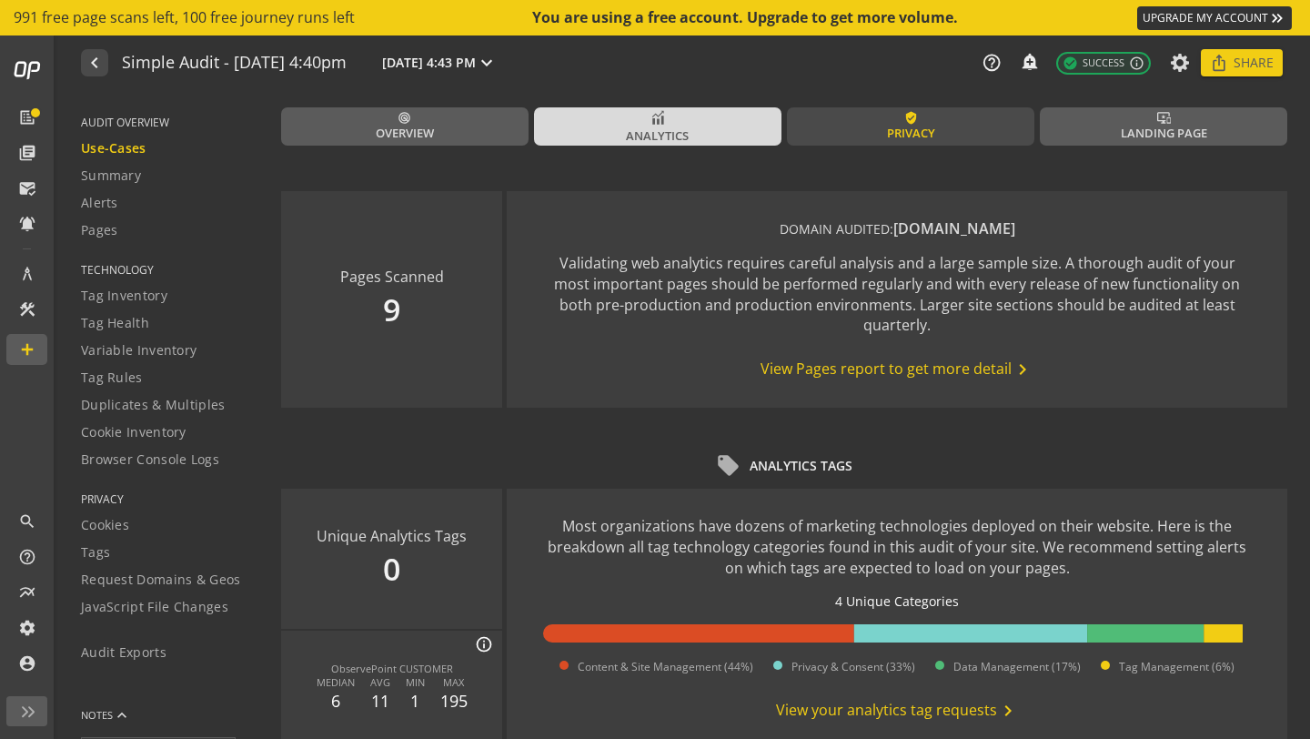
click at [938, 126] on link "verified_user Privacy" at bounding box center [911, 126] width 248 height 38
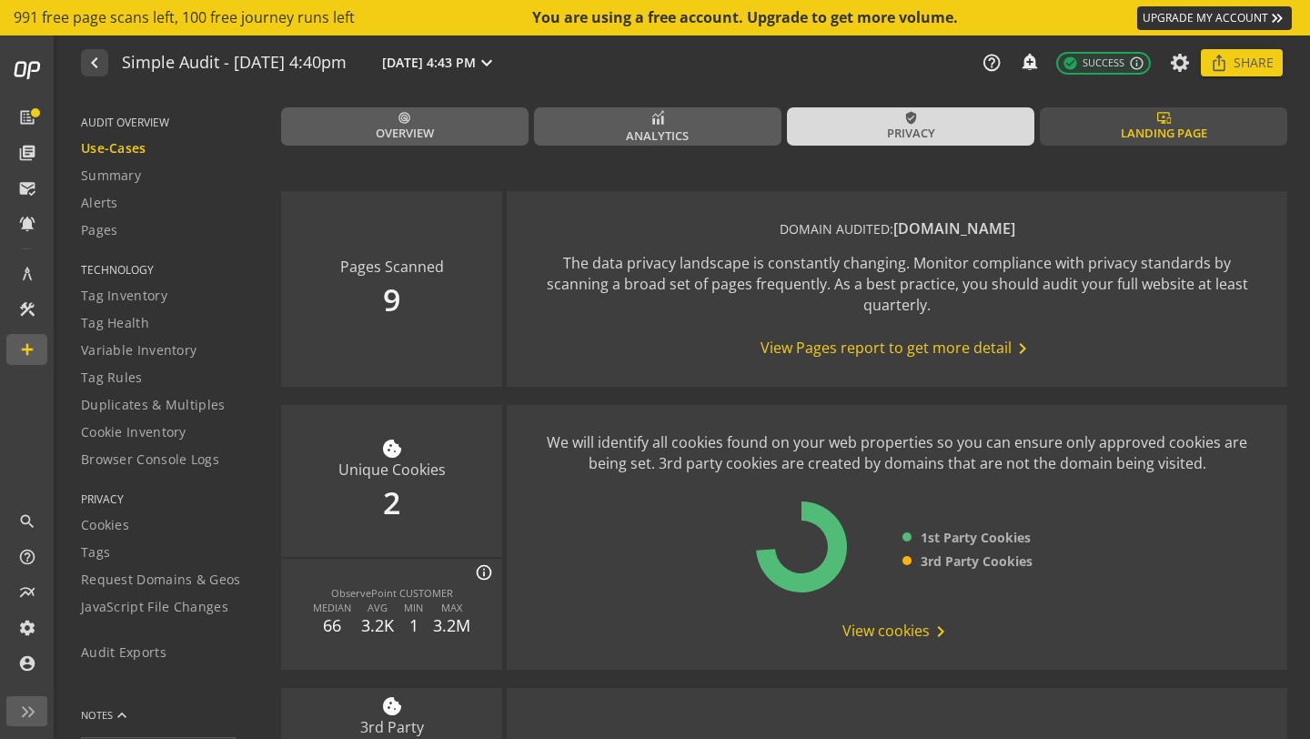
click at [1100, 121] on link "important_devices Landing Page" at bounding box center [1164, 126] width 248 height 38
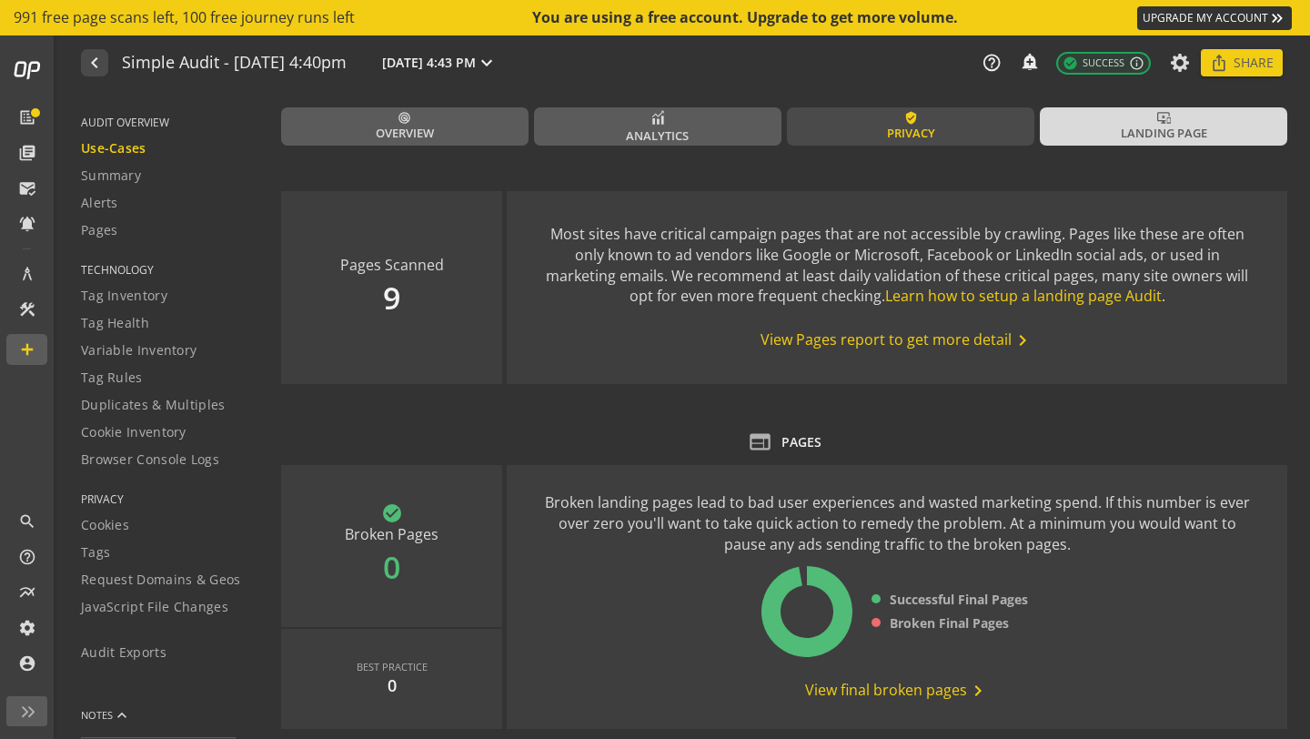
click at [1018, 121] on link "verified_user Privacy" at bounding box center [911, 126] width 248 height 38
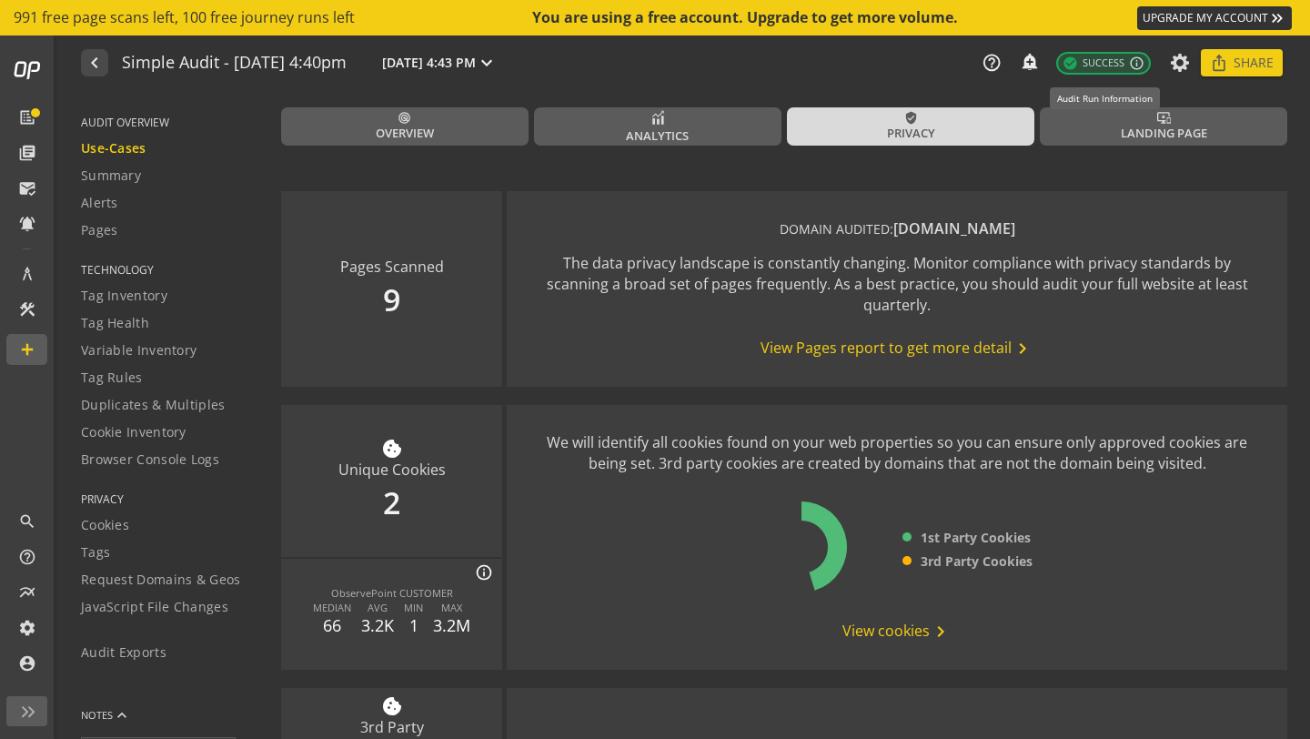
click at [1093, 66] on span "check_circle Success" at bounding box center [1094, 63] width 62 height 15
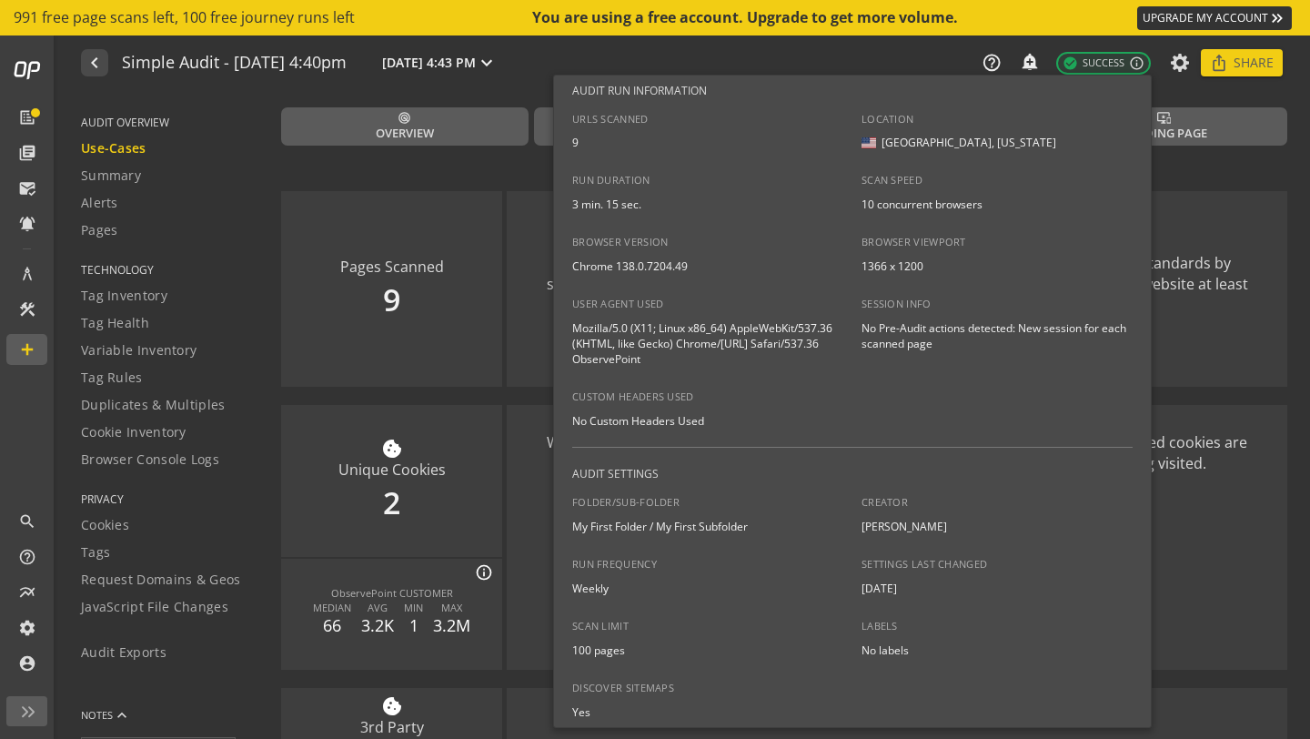
scroll to position [22, 0]
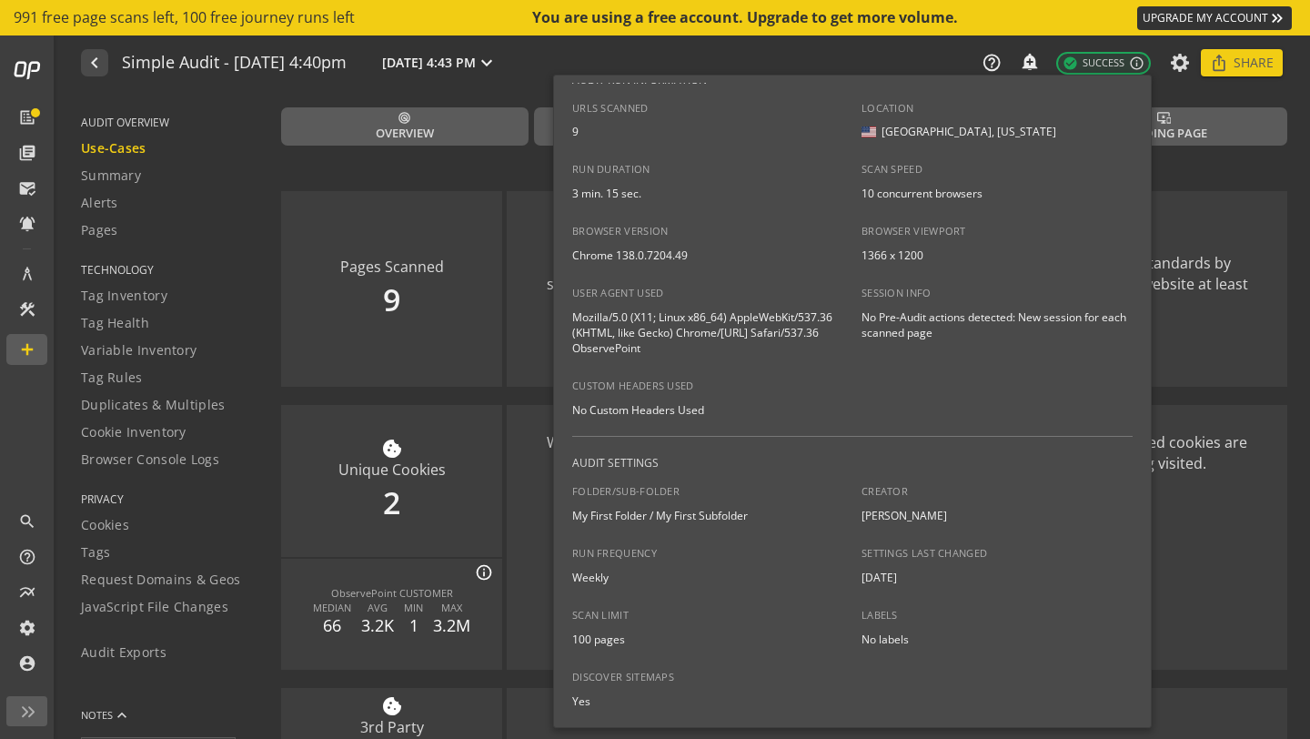
click at [1214, 363] on div at bounding box center [655, 369] width 1310 height 739
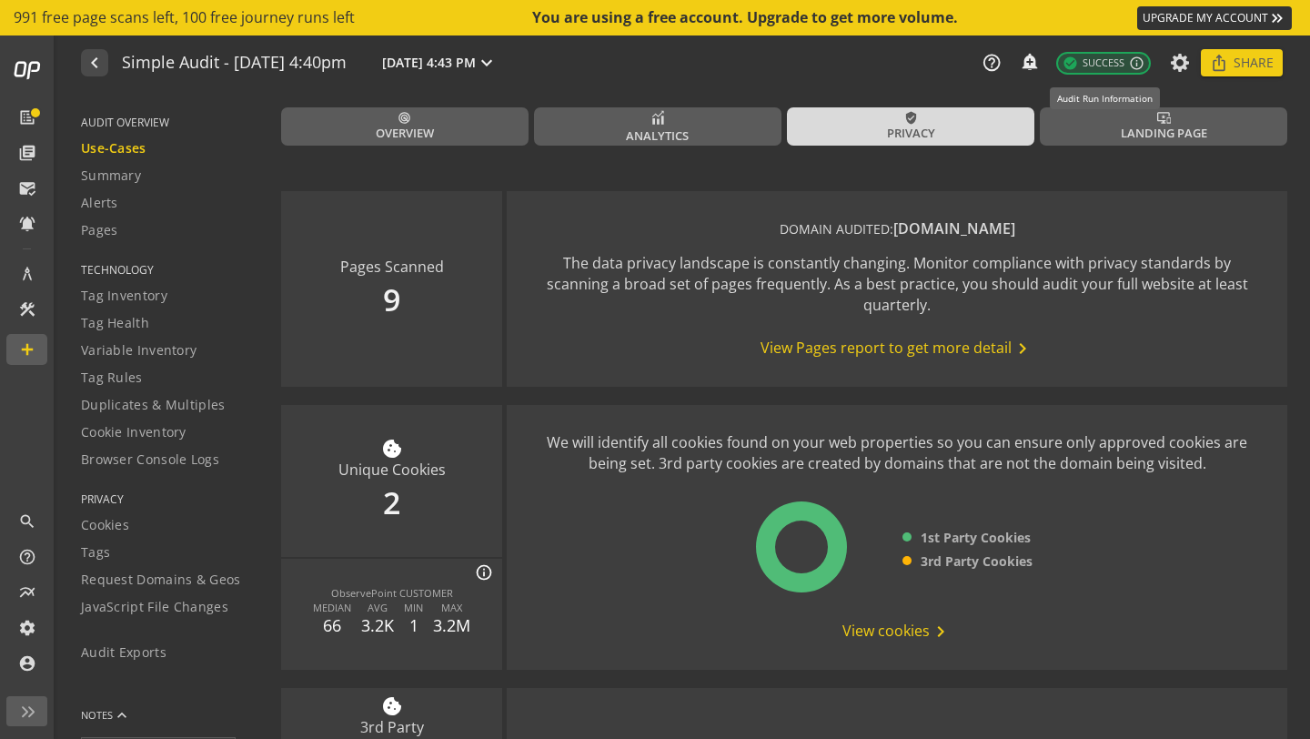
click at [1080, 67] on span "check_circle Success" at bounding box center [1094, 63] width 62 height 15
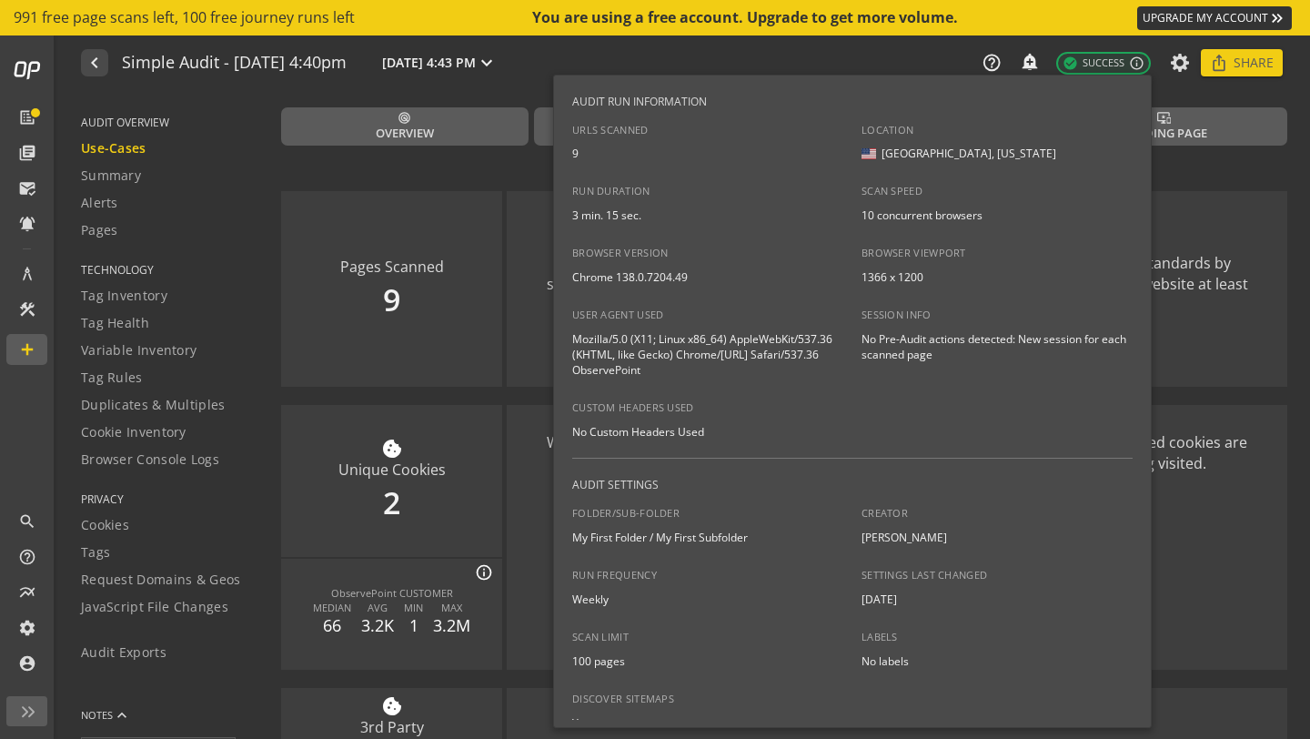
click at [878, 588] on div "Settings Last Changed [DATE]" at bounding box center [997, 587] width 271 height 39
click at [875, 603] on div "[DATE]" at bounding box center [997, 599] width 271 height 15
click at [603, 604] on div "Weekly" at bounding box center [707, 599] width 271 height 15
click at [622, 584] on div "Run Frequency Weekly" at bounding box center [707, 587] width 271 height 39
click at [1226, 474] on div at bounding box center [655, 369] width 1310 height 739
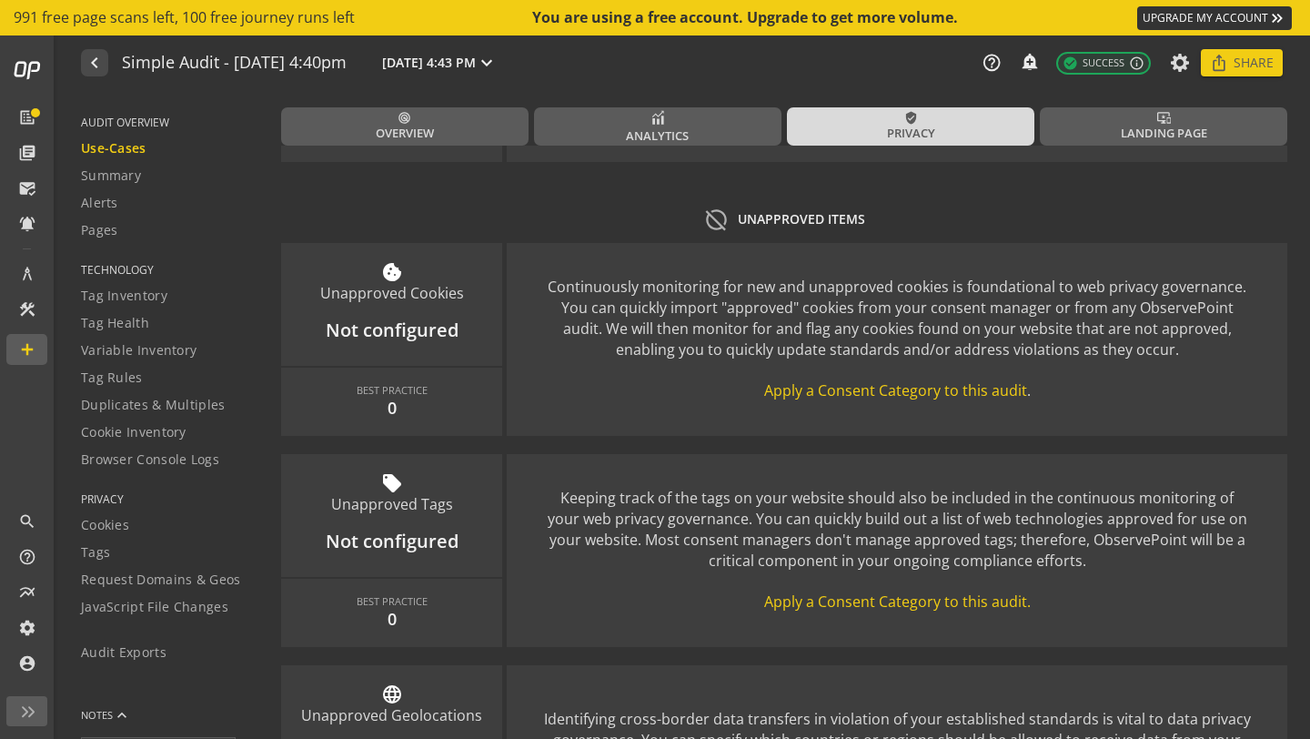
scroll to position [2215, 0]
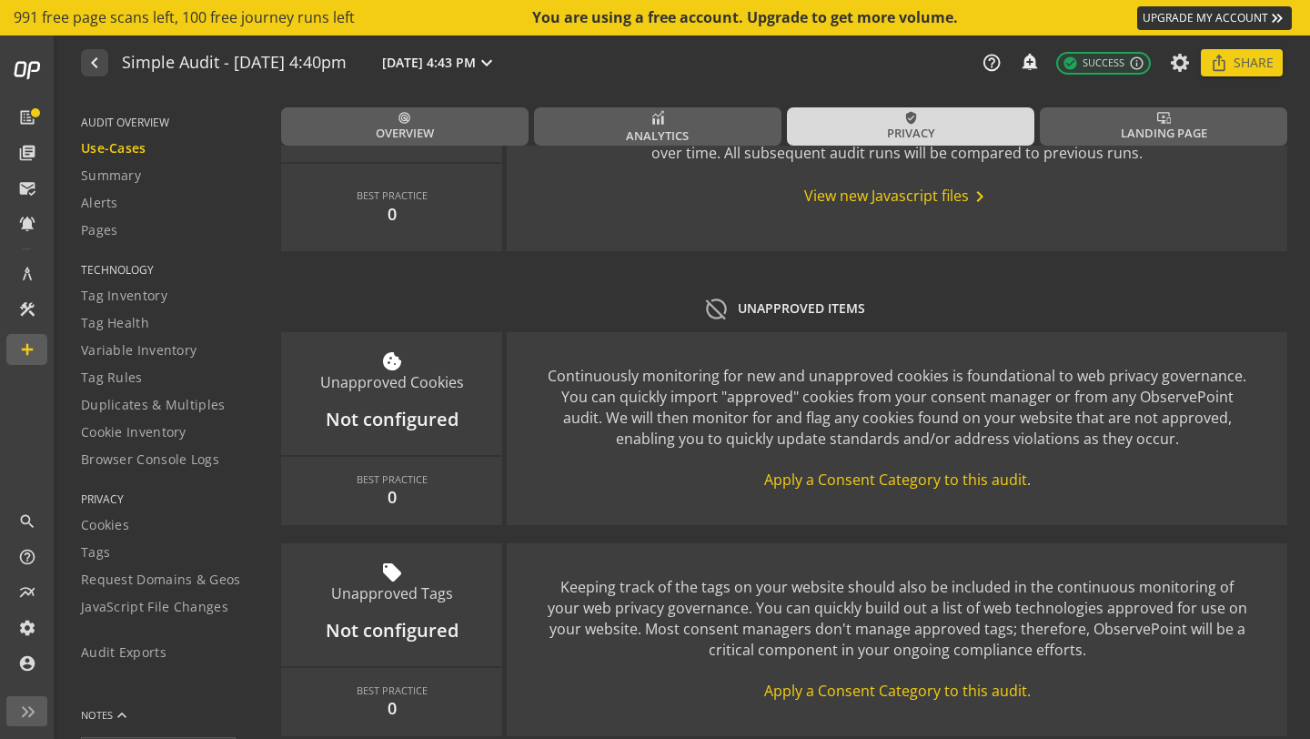
click at [885, 483] on span "Apply a Consent Category to this audit" at bounding box center [895, 480] width 263 height 20
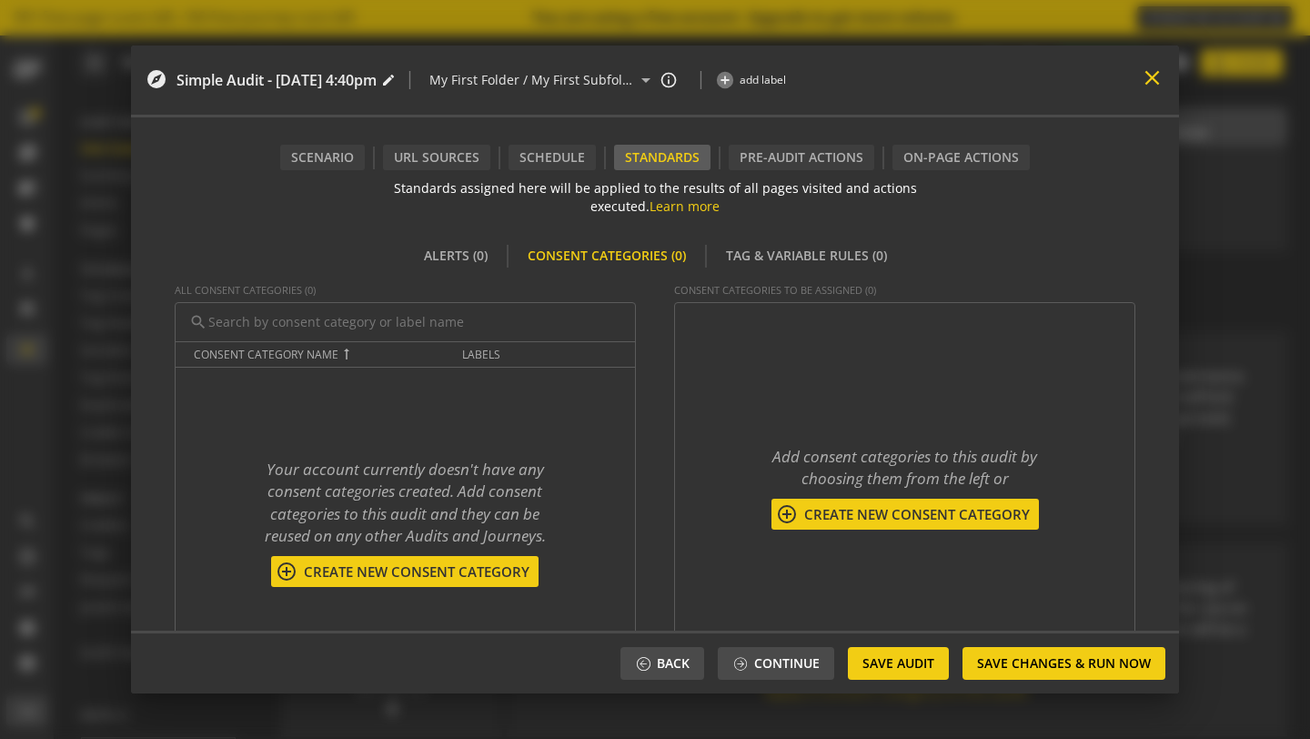
click at [1157, 79] on mat-icon "close" at bounding box center [1152, 78] width 25 height 25
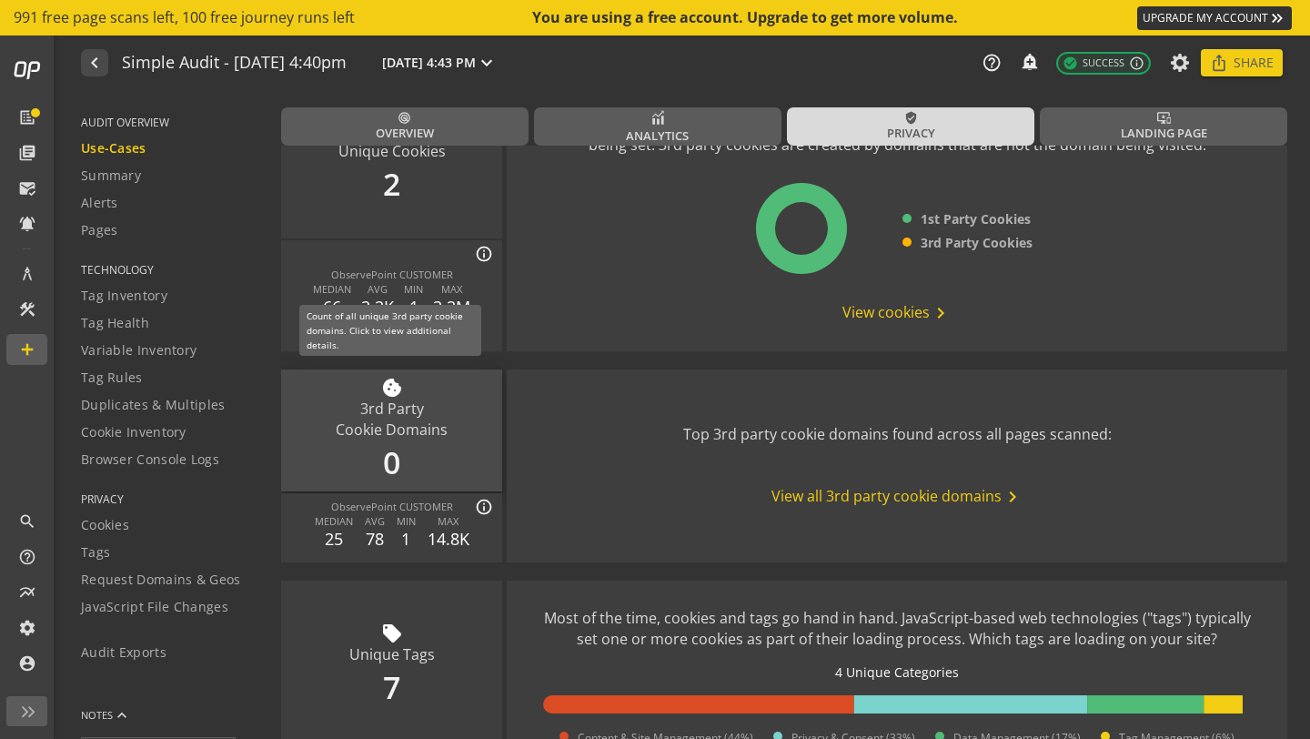
scroll to position [0, 0]
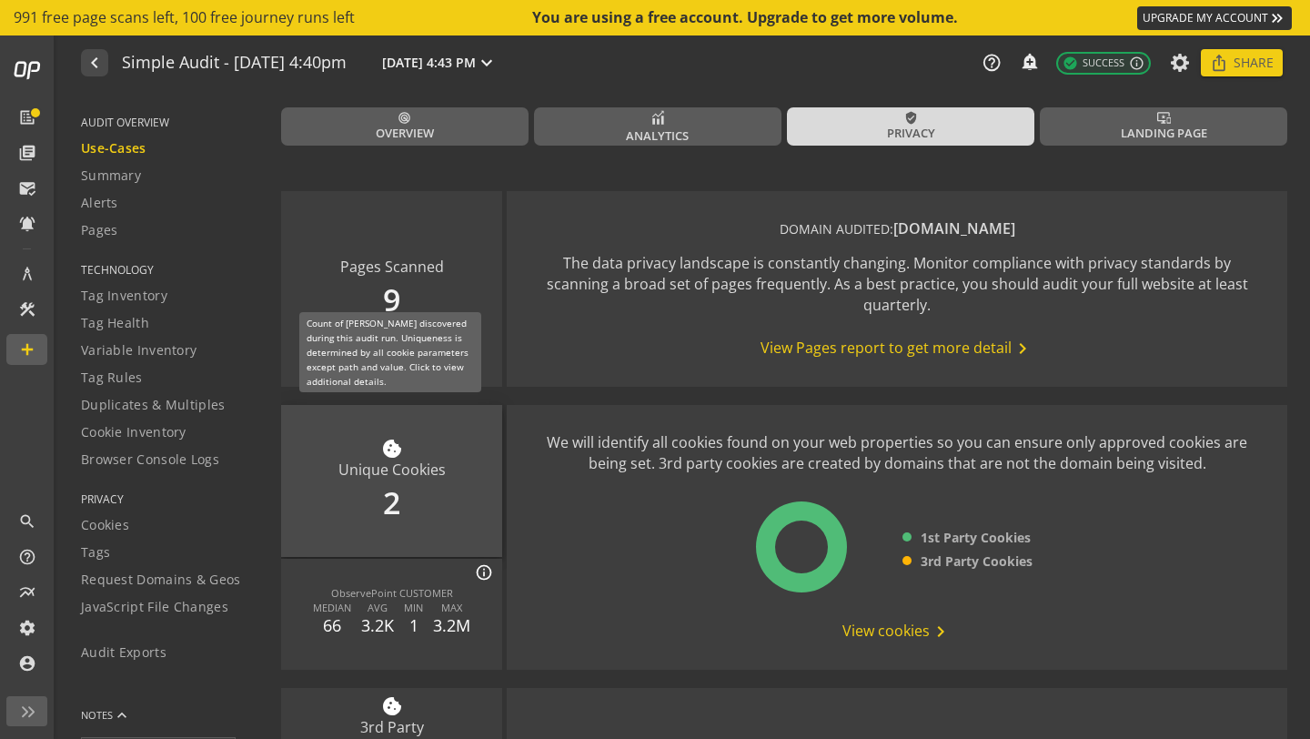
click at [428, 481] on div "cookie Unique Cookies 2" at bounding box center [391, 481] width 221 height 152
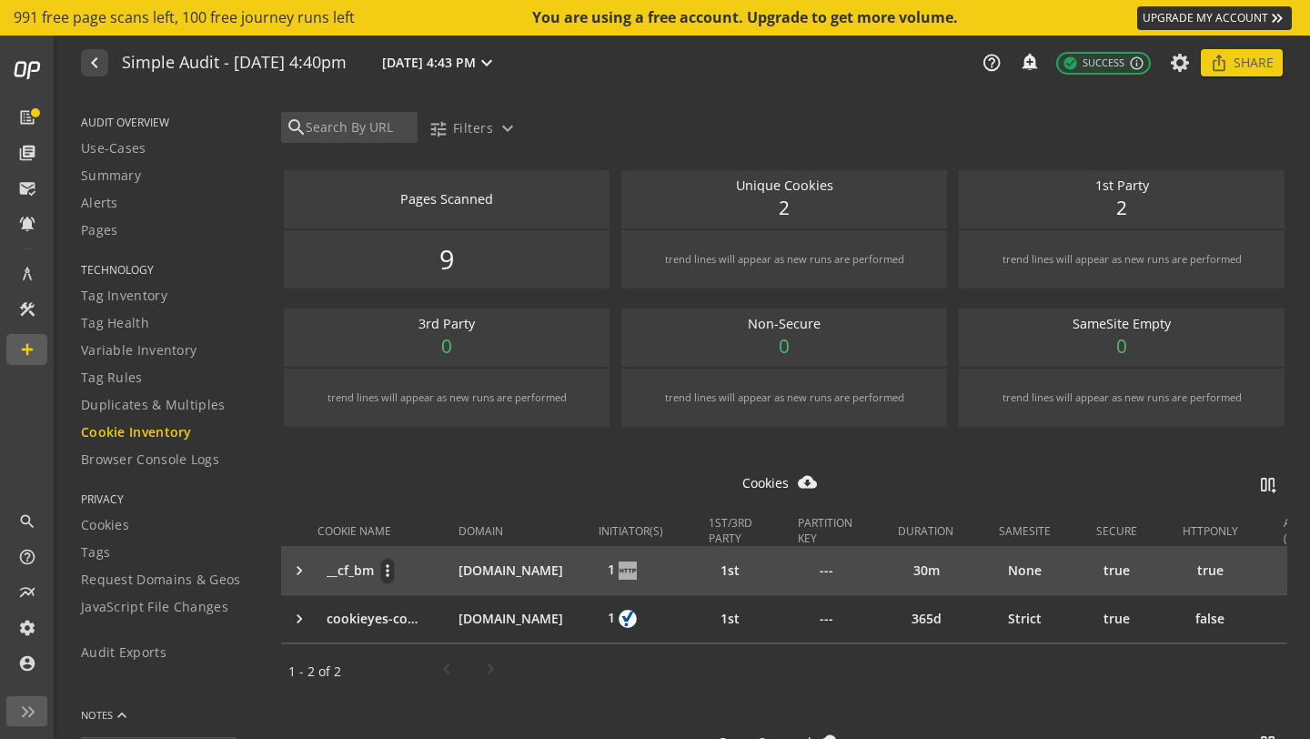
click at [442, 561] on div "__cf_bm more_vert" at bounding box center [385, 571] width 117 height 26
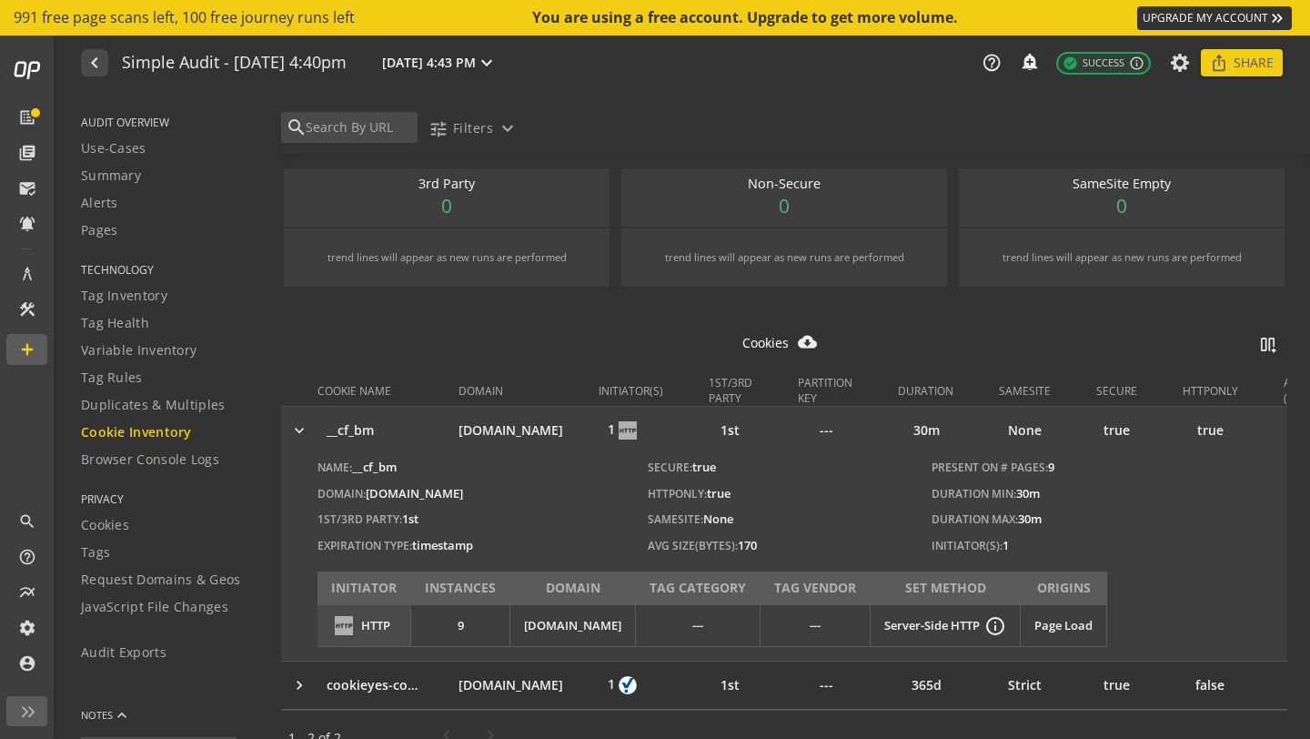
scroll to position [274, 0]
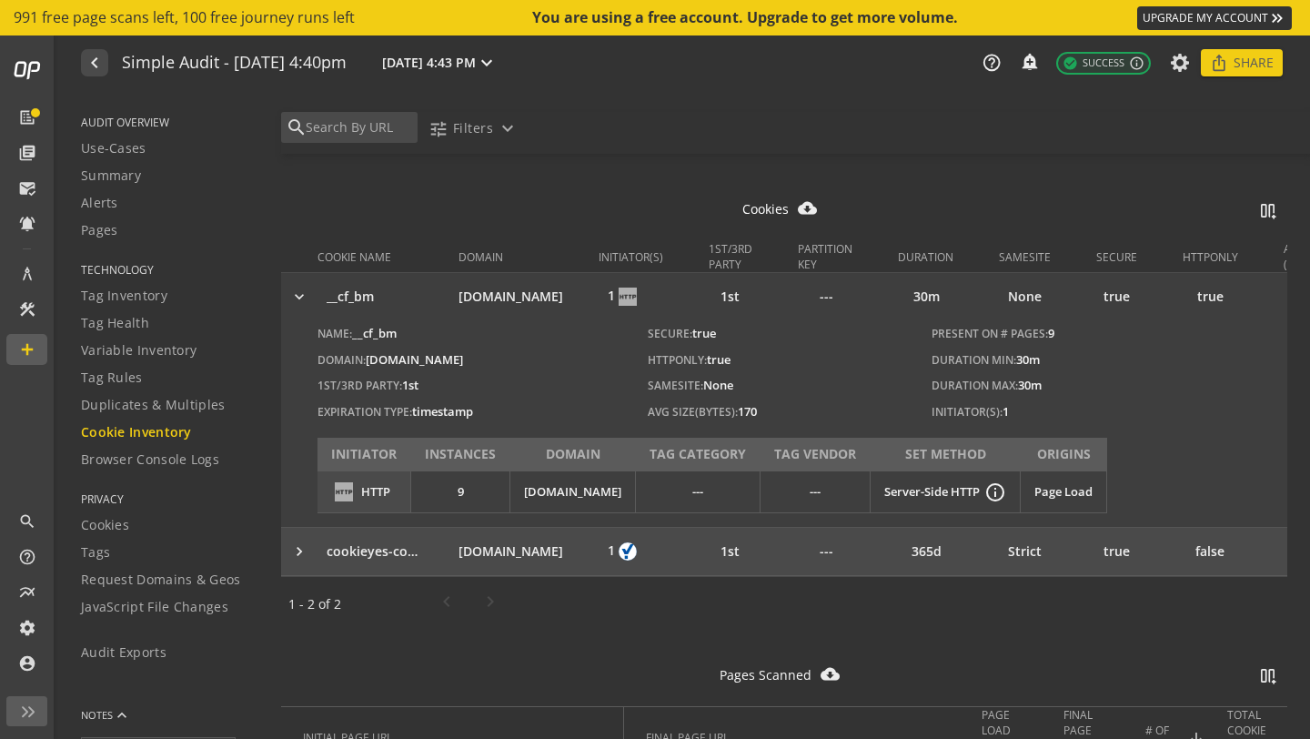
click at [300, 551] on div "keyboard_arrow_right" at bounding box center [303, 551] width 27 height 18
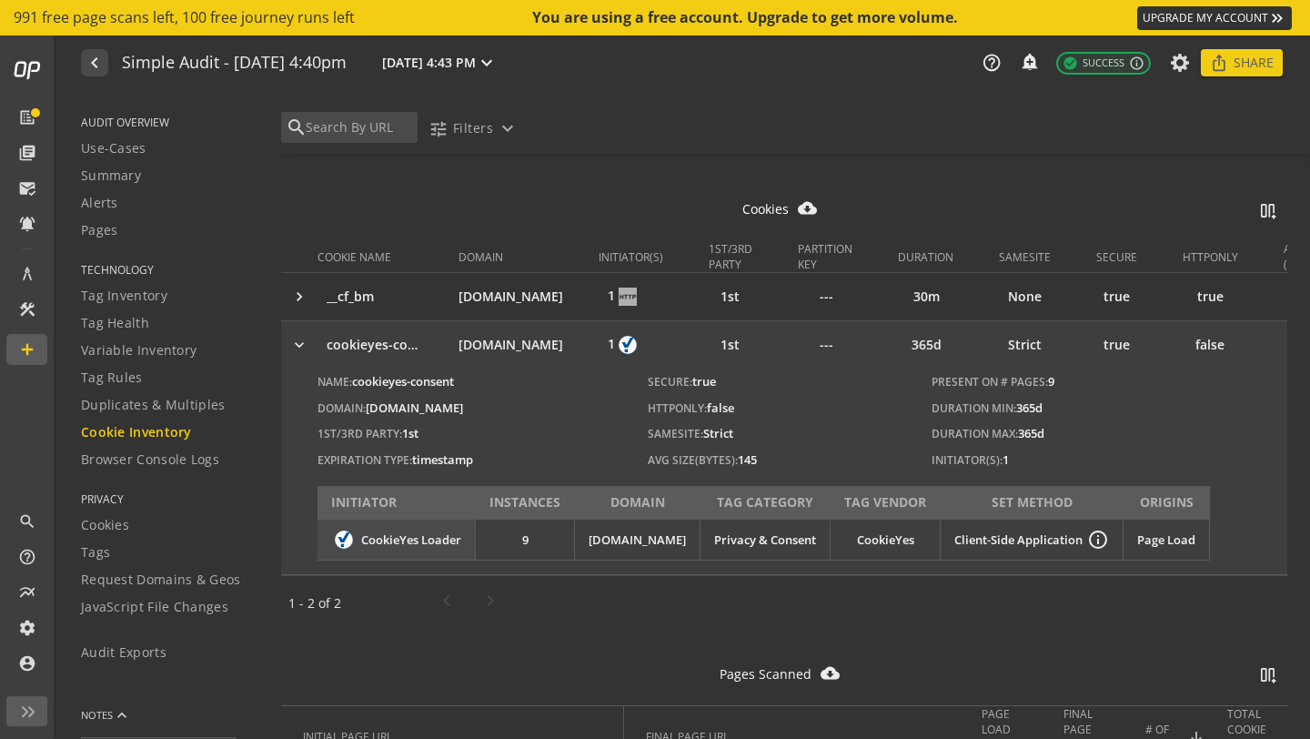
click at [305, 349] on div "keyboard_arrow_right" at bounding box center [303, 345] width 27 height 18
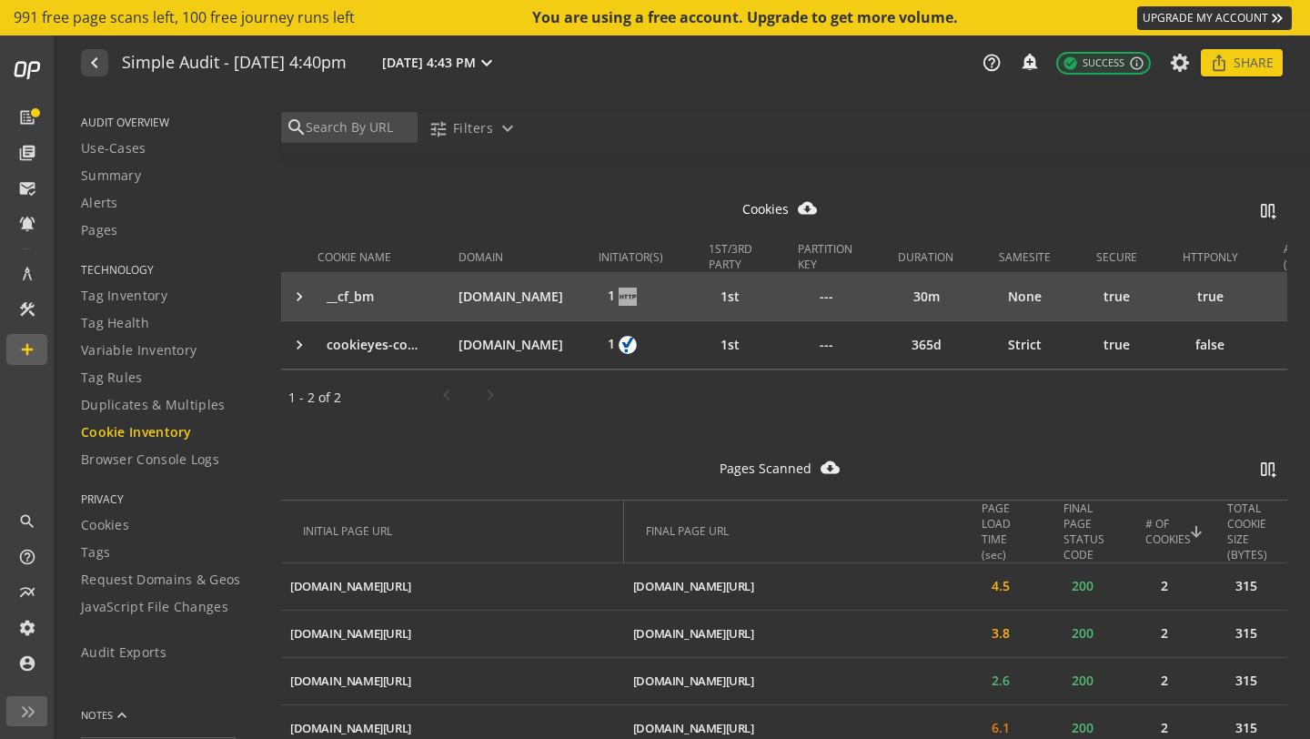
click at [300, 299] on div "keyboard_arrow_right" at bounding box center [303, 297] width 27 height 18
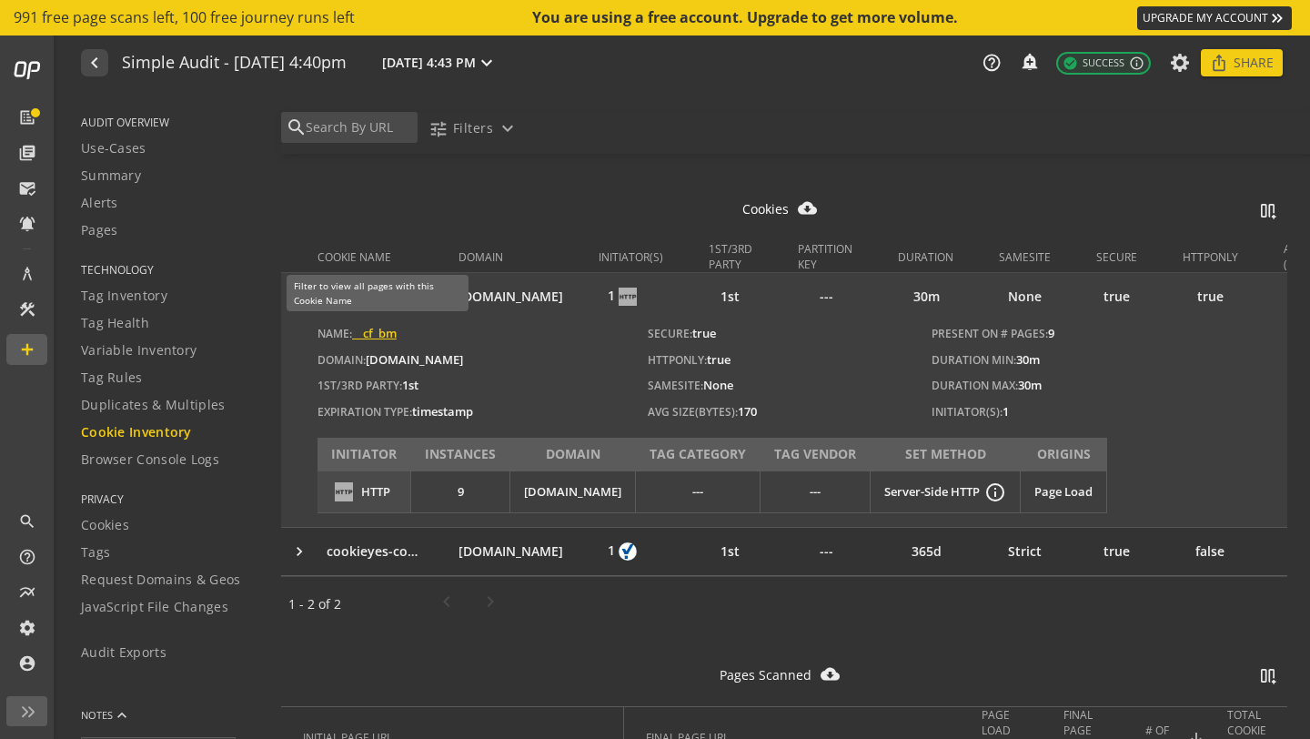
click at [370, 332] on span "__cf_bm" at bounding box center [374, 333] width 45 height 16
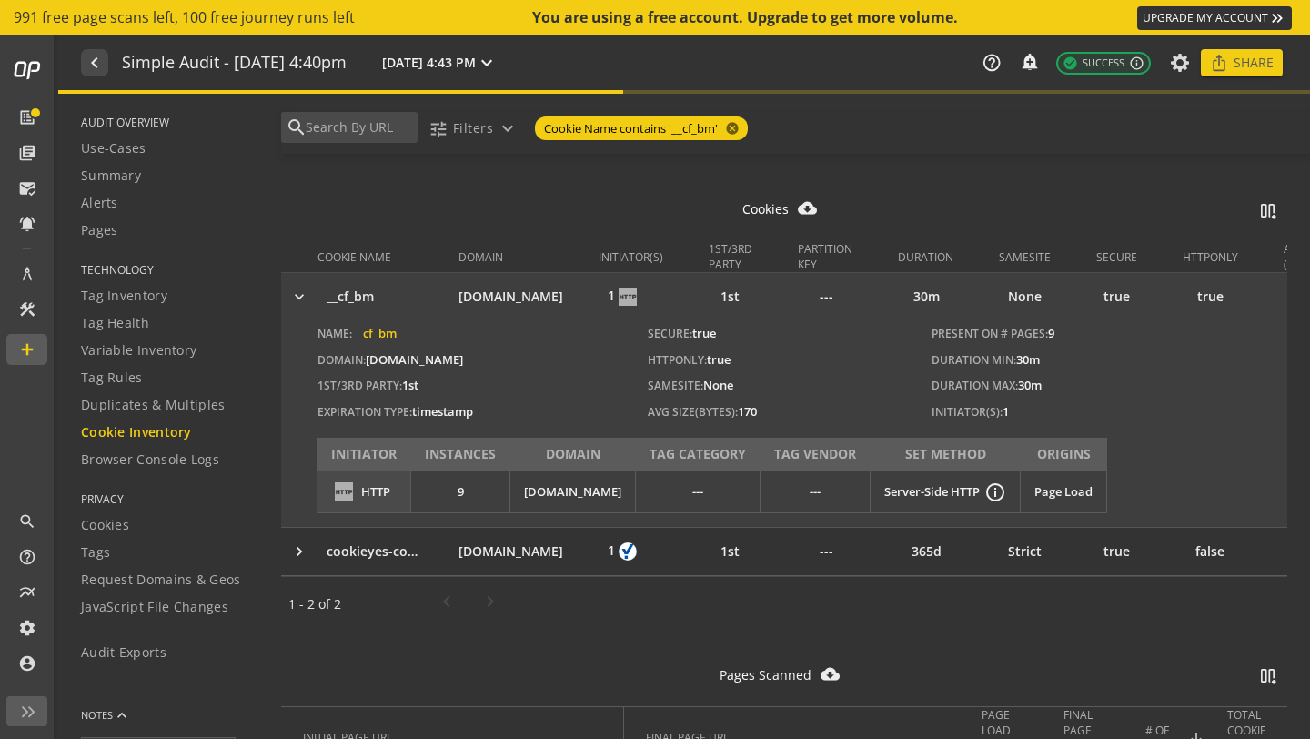
click at [370, 332] on span "__cf_bm" at bounding box center [374, 333] width 45 height 16
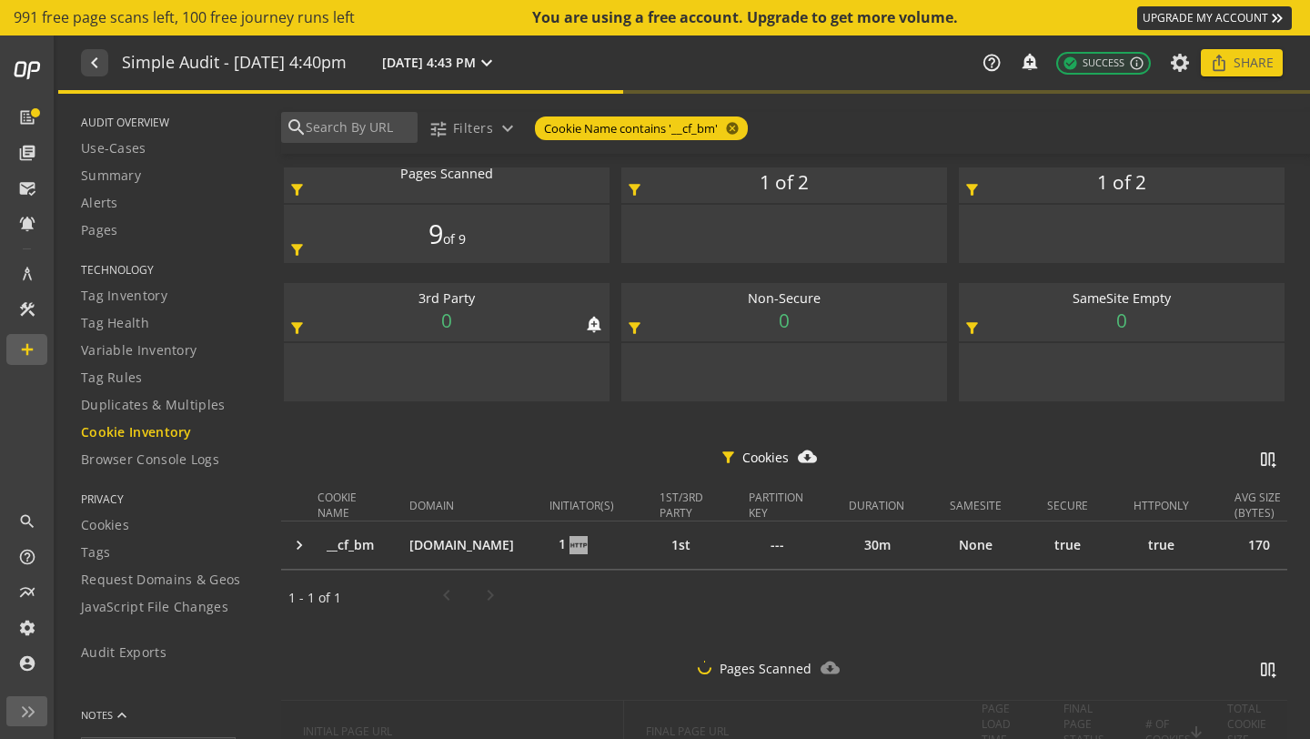
scroll to position [0, 0]
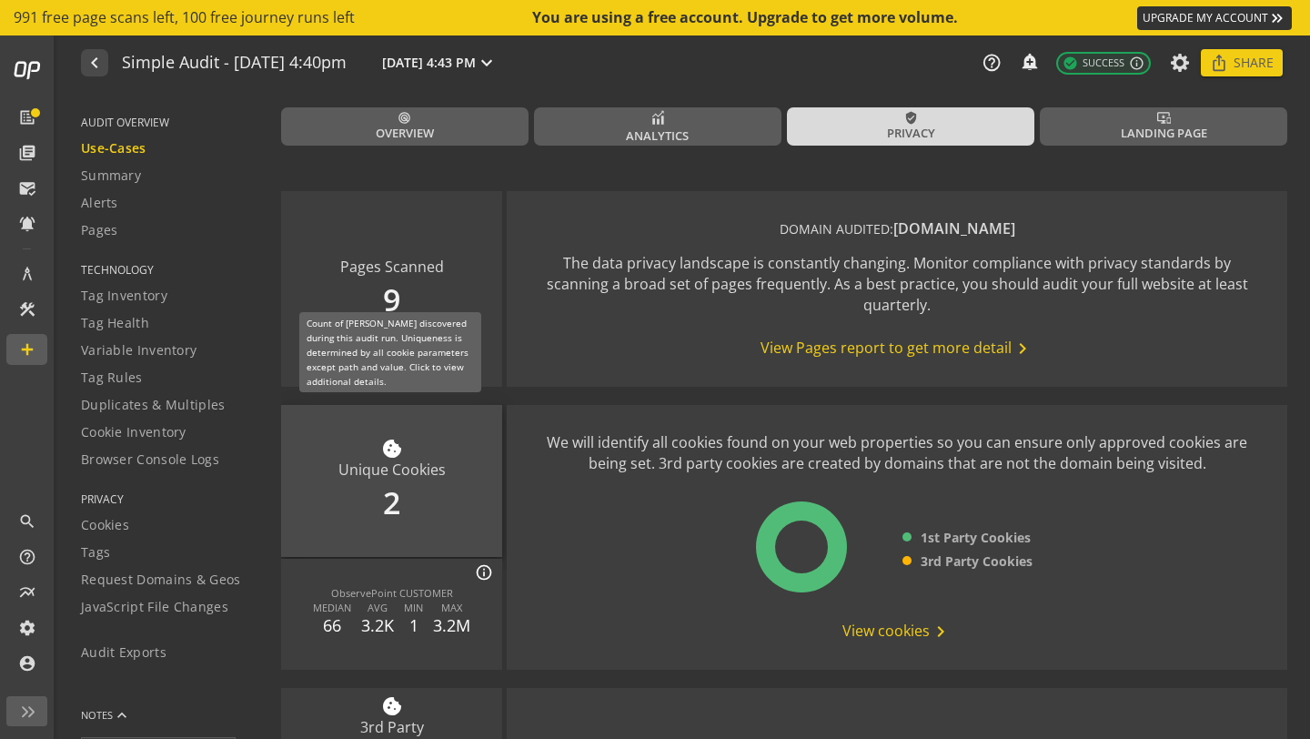
click at [394, 482] on div "cookie Unique Cookies 2" at bounding box center [391, 481] width 221 height 152
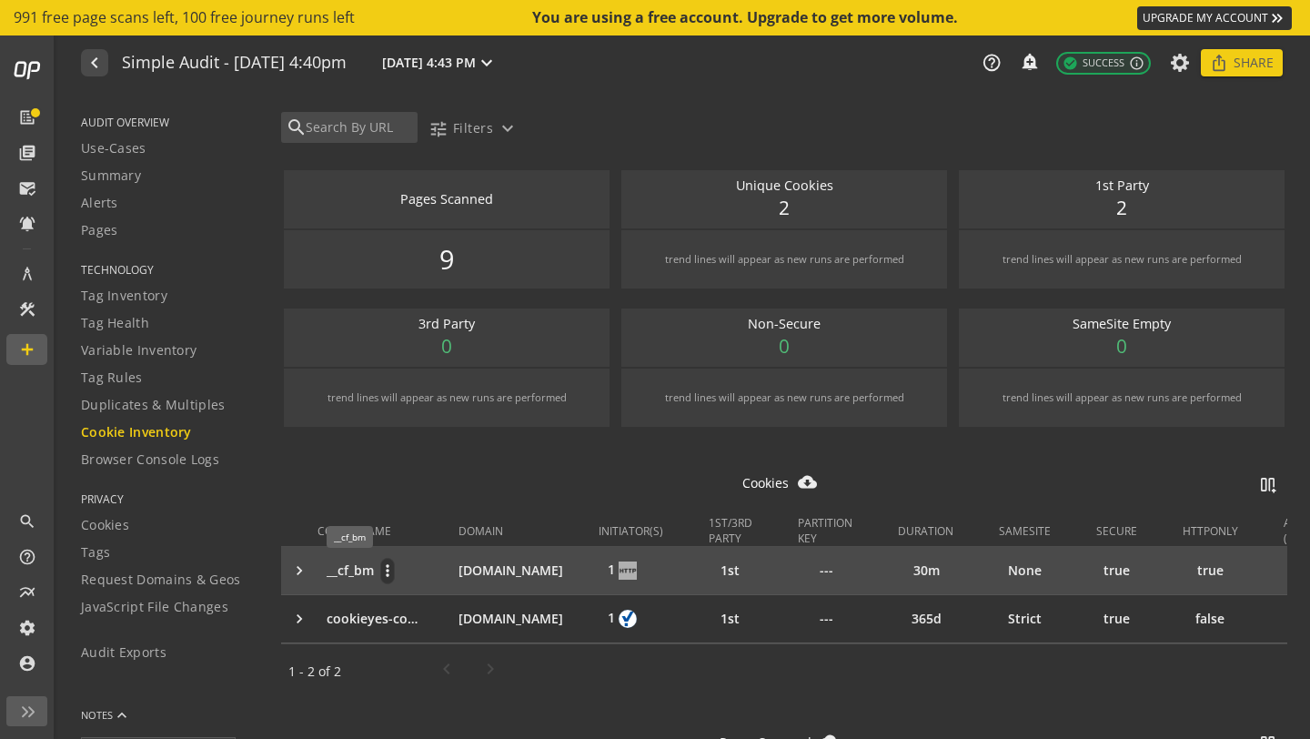
click at [358, 566] on p "__cf_bm" at bounding box center [350, 570] width 47 height 18
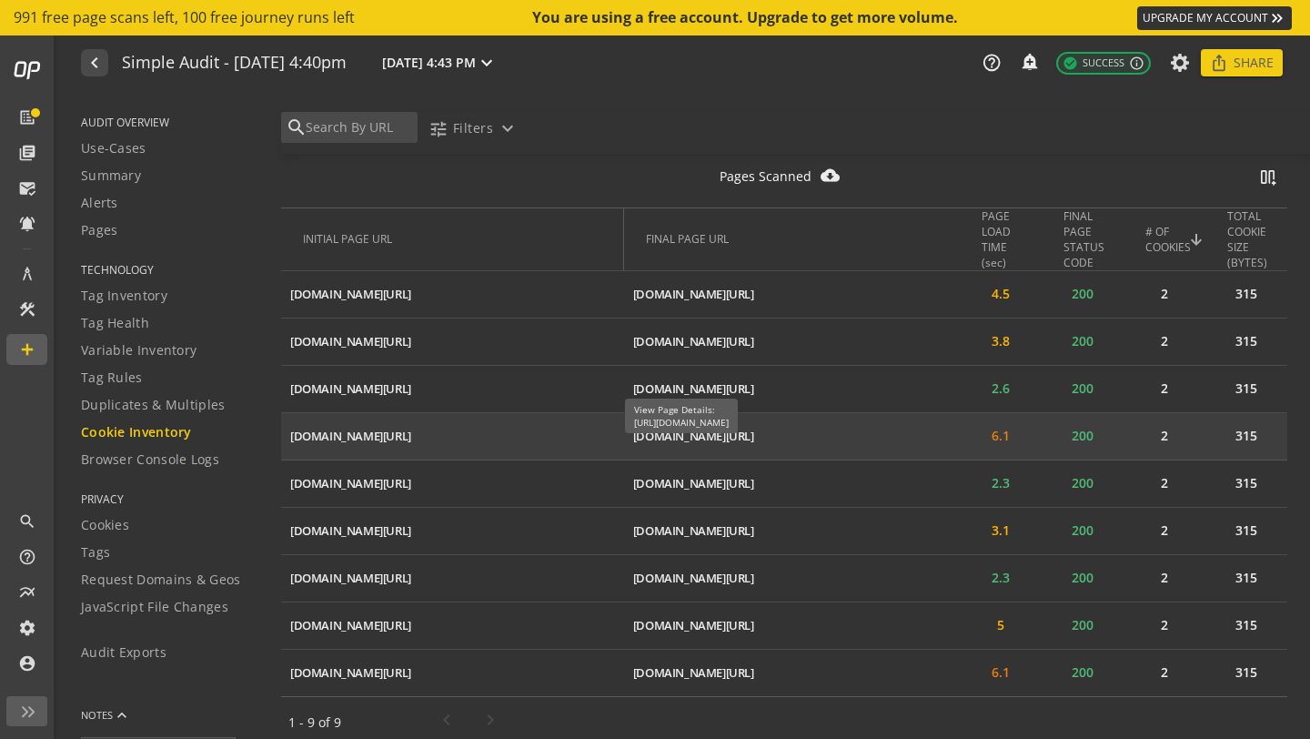
scroll to position [791, 0]
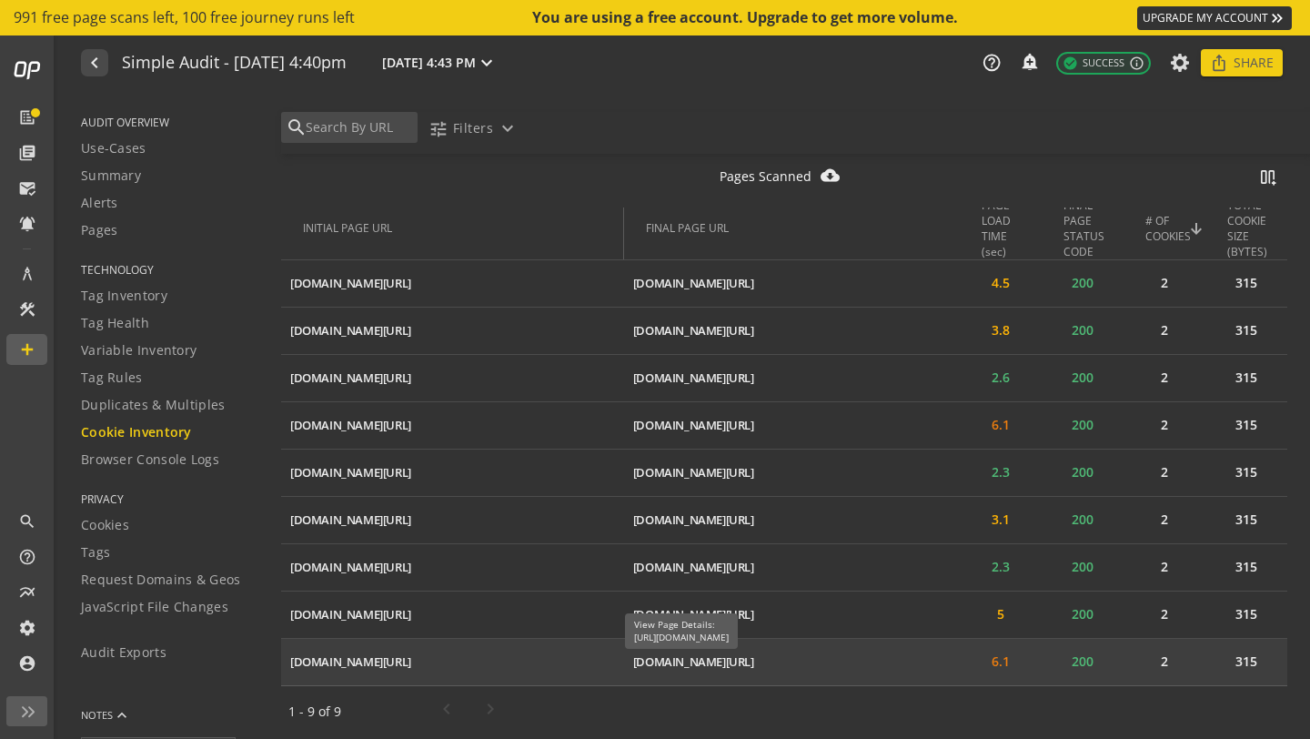
click at [754, 666] on div "[DOMAIN_NAME][URL]" at bounding box center [693, 661] width 121 height 17
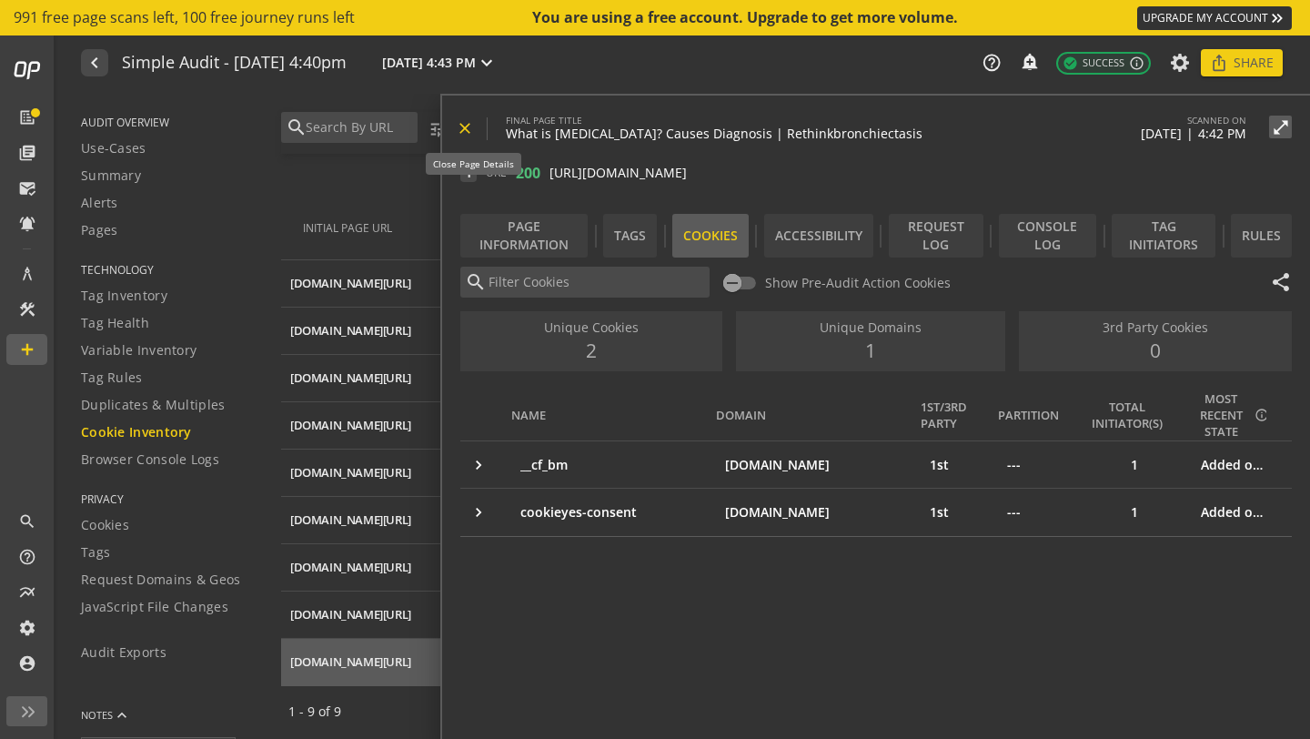
click at [468, 123] on mat-icon "close" at bounding box center [465, 128] width 18 height 18
